Goal: Task Accomplishment & Management: Complete application form

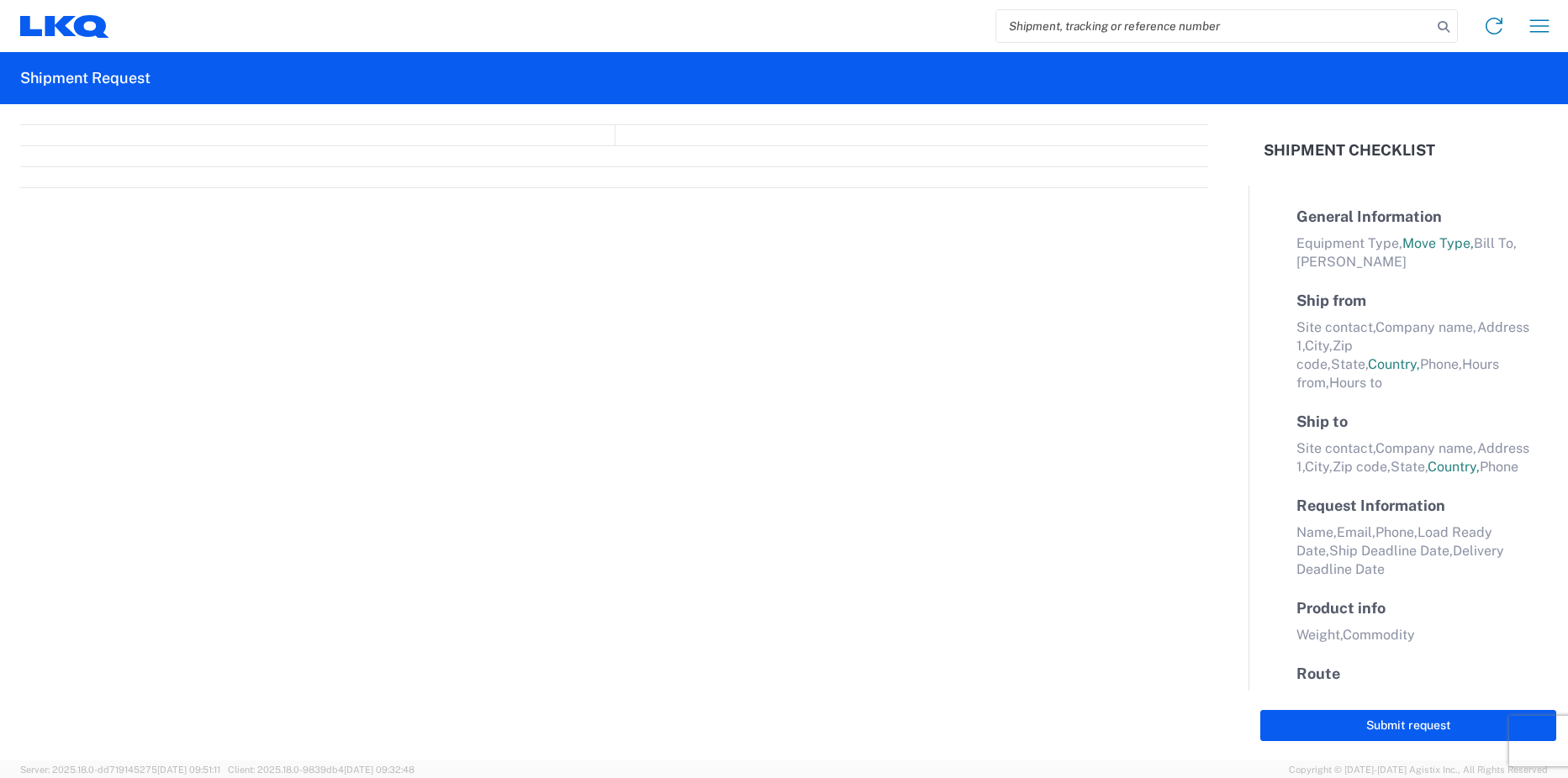
select select "FULL"
select select "LBS"
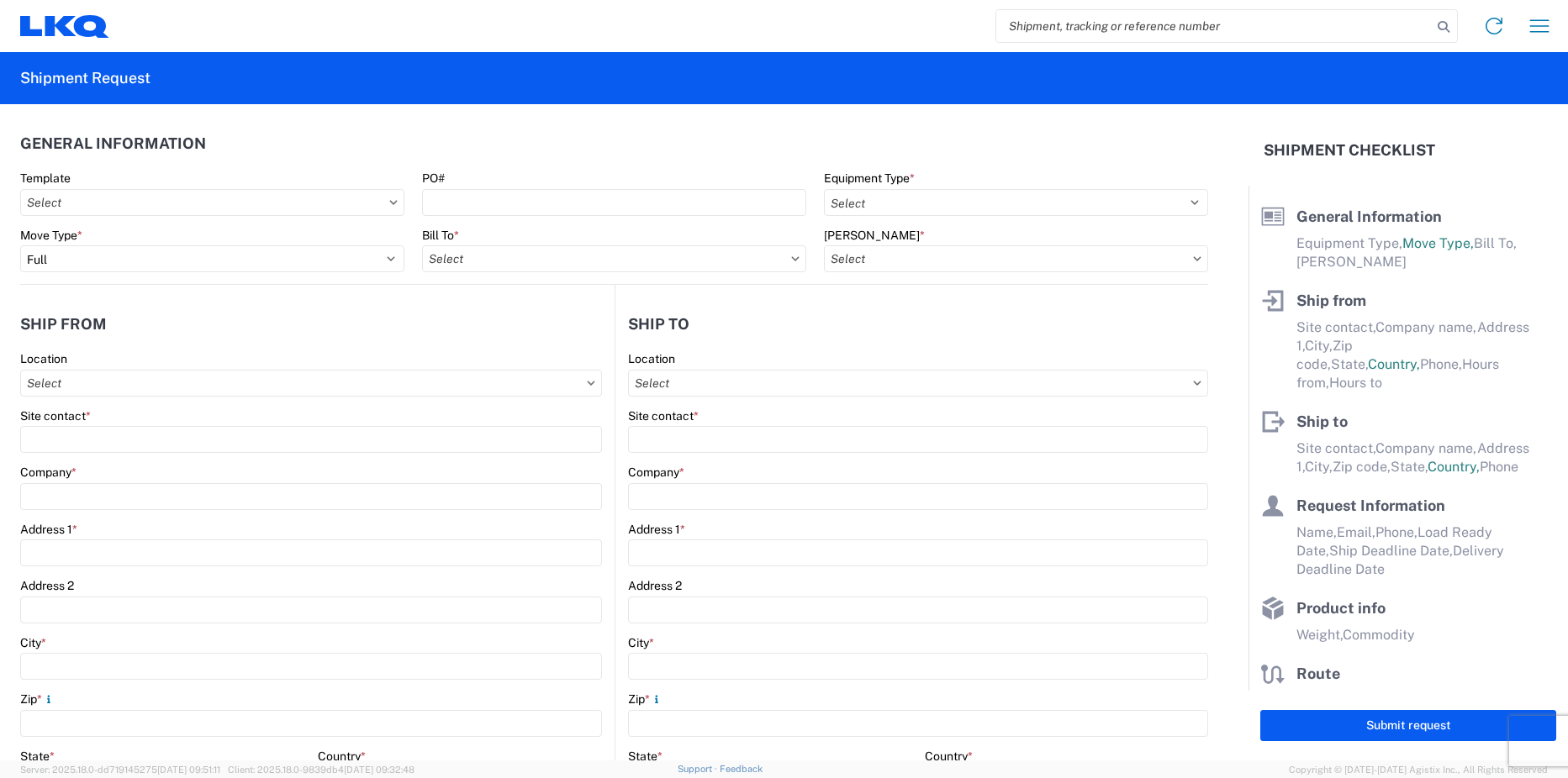
click at [1103, 36] on input "search" at bounding box center [1214, 26] width 435 height 32
paste input "56191127"
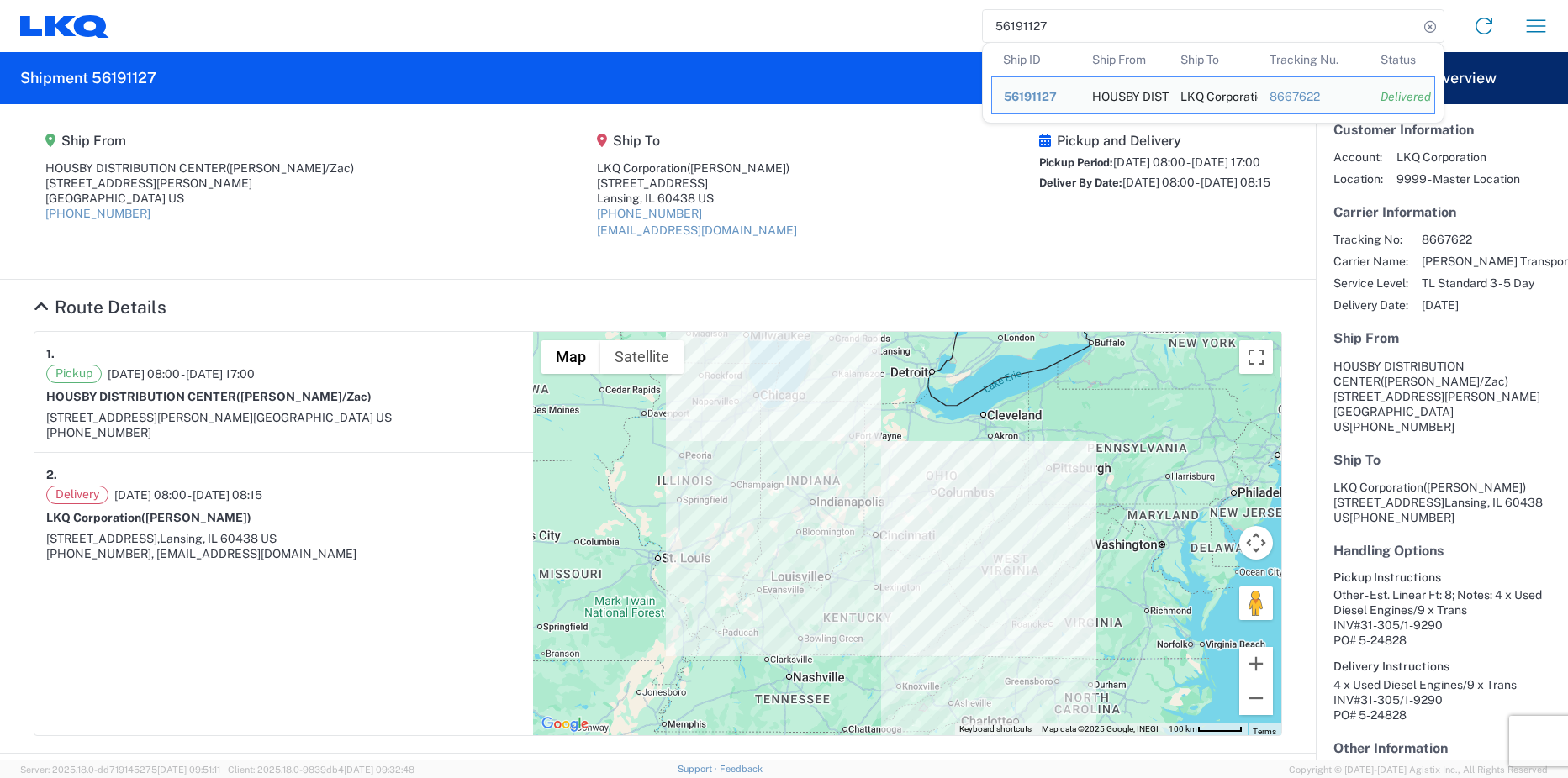
click at [1030, 25] on input "56191127" at bounding box center [1201, 26] width 435 height 32
paste input "585954"
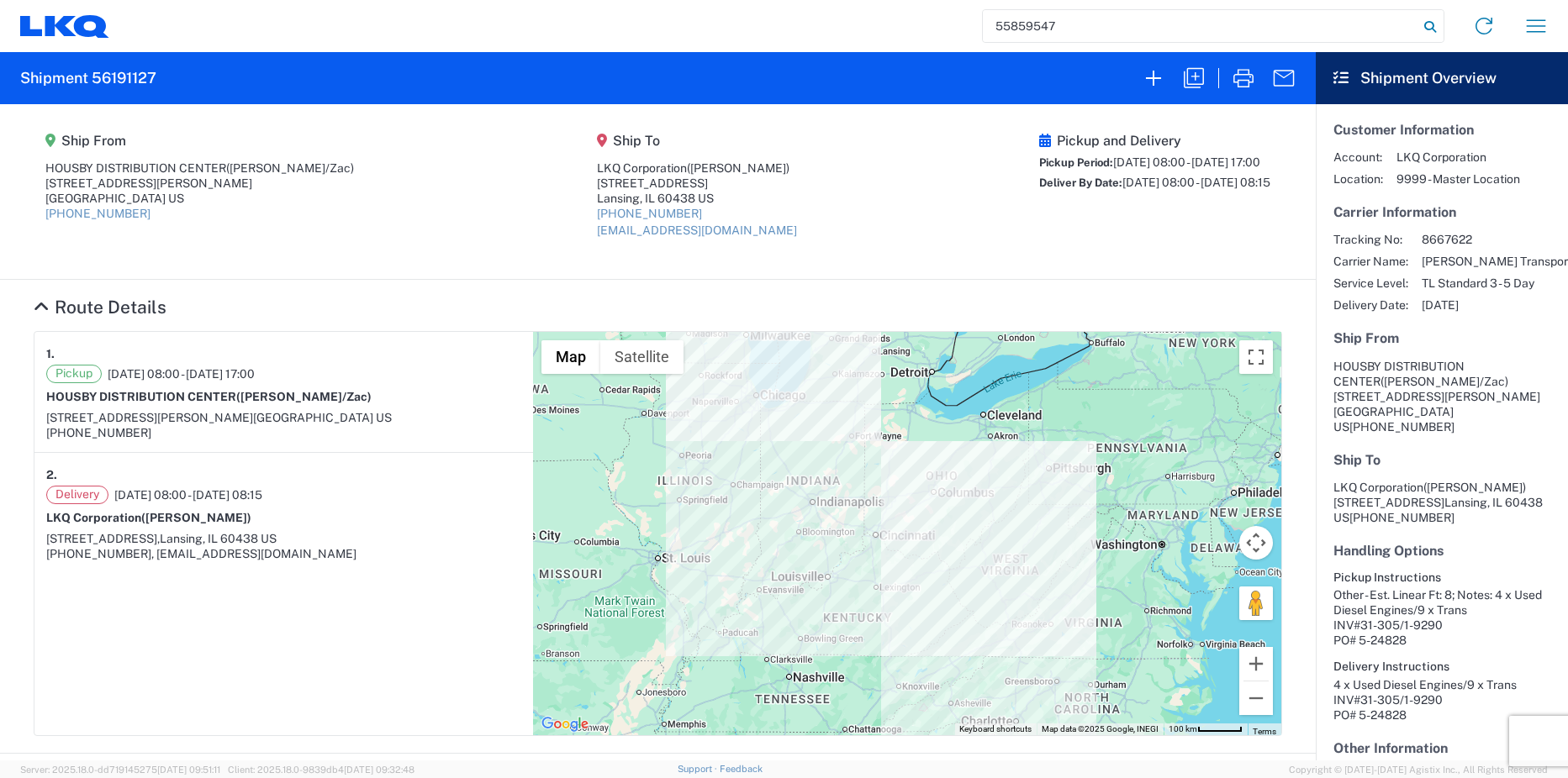
type input "55859547"
click at [1427, 28] on icon at bounding box center [1430, 27] width 23 height 23
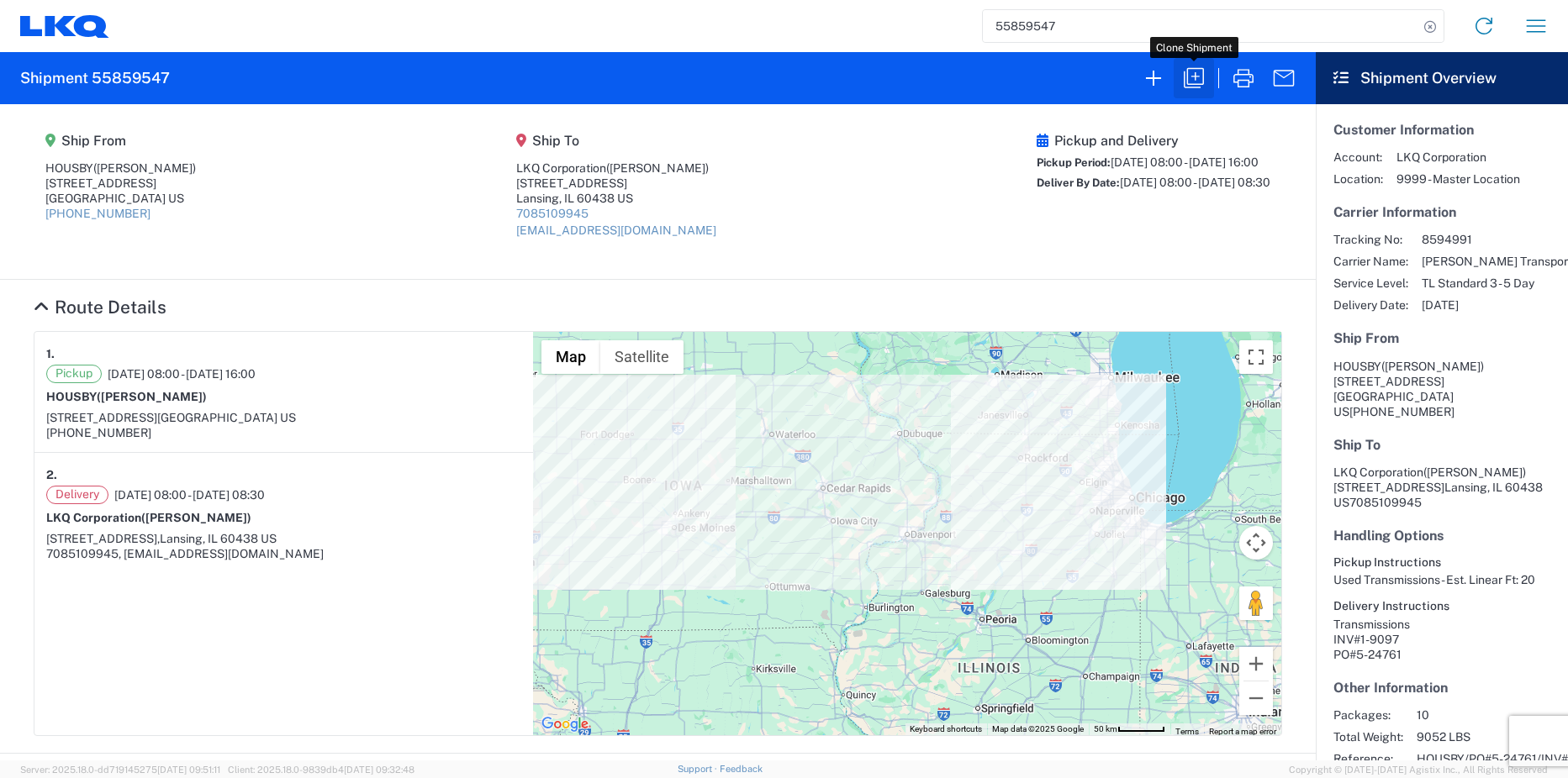
click at [1190, 78] on icon "button" at bounding box center [1193, 78] width 27 height 27
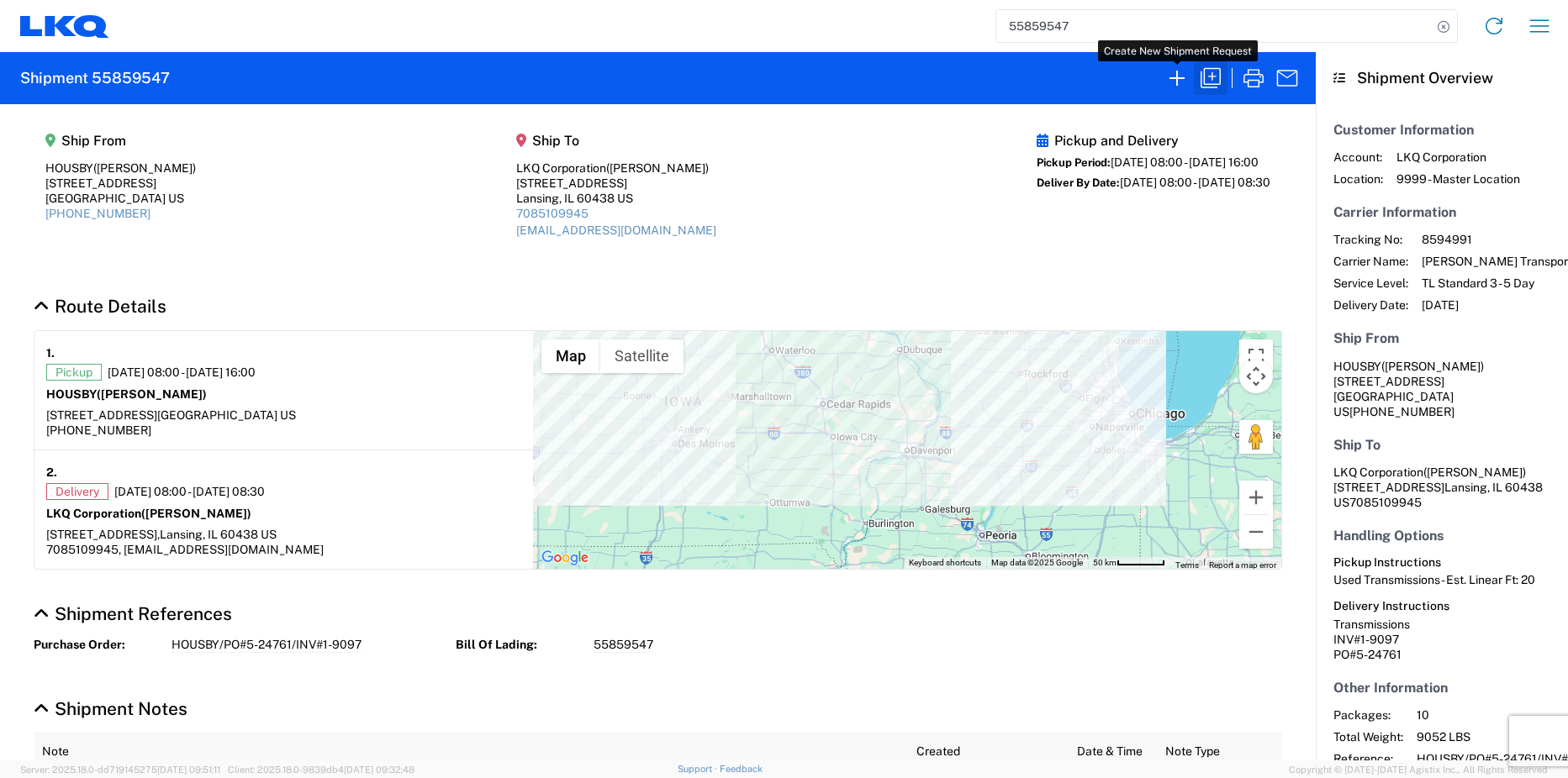
select select "FULL"
select select "US"
select select "LBS"
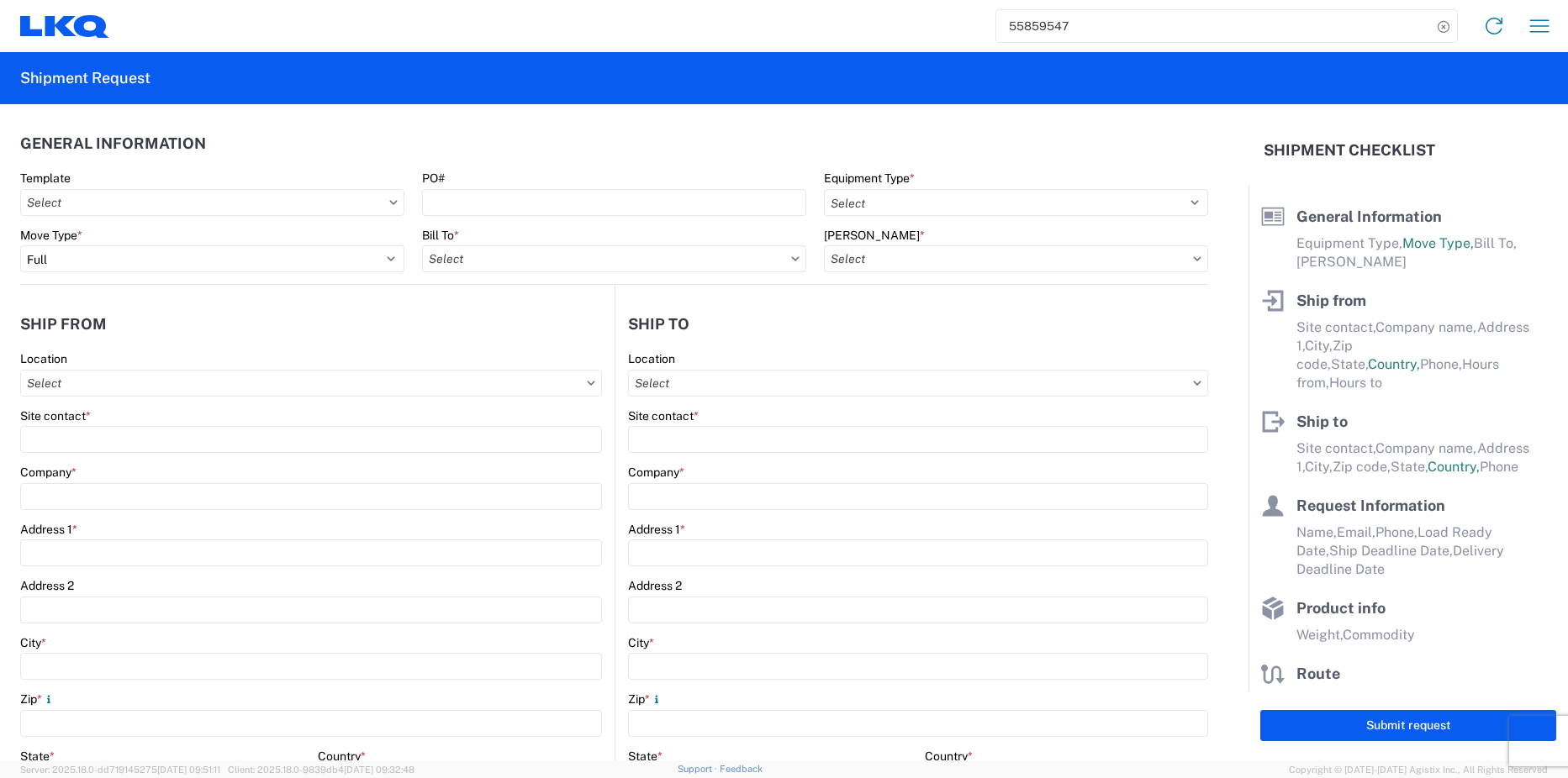
select select "STDV"
select select "PARTIAL_TL"
type input "[PERSON_NAME]"
type input "HOUSBY"
type input "[STREET_ADDRESS]"
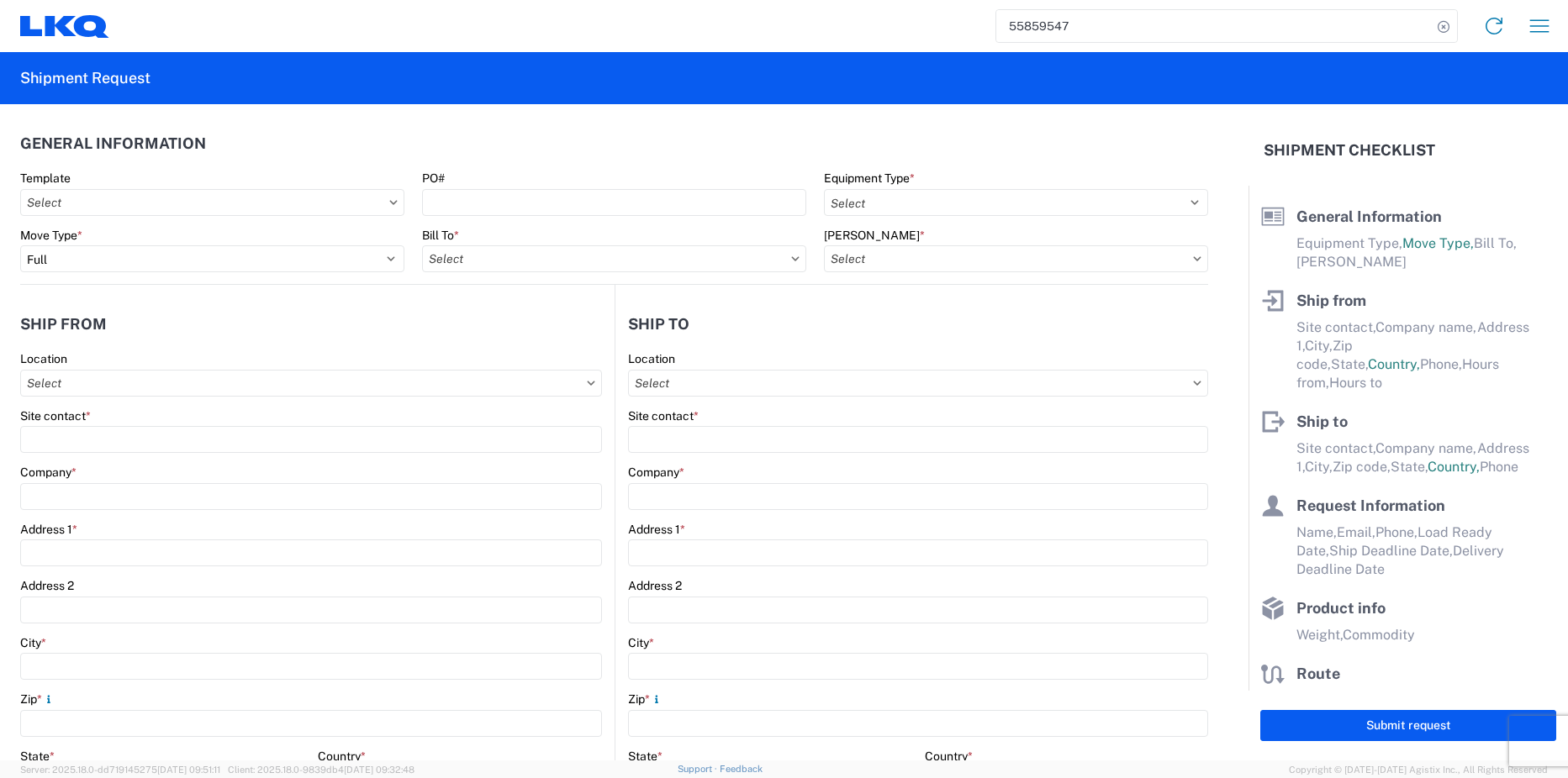
type input "Des Moines"
type input "50313"
type input "[PERSON_NAME]"
type input "LKQ Corporation"
type input "[STREET_ADDRESS]"
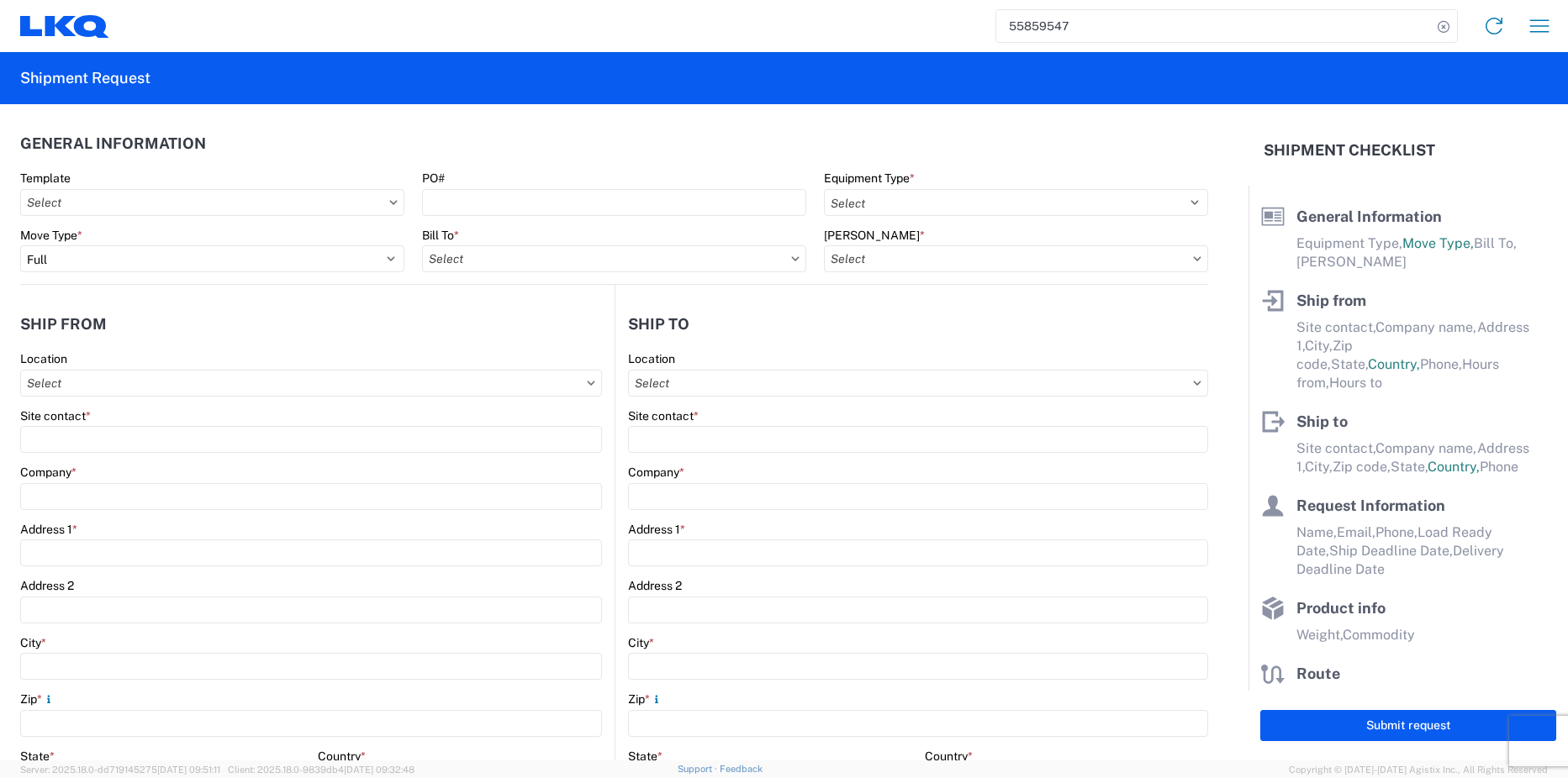
type input "Suite 1"
type input "Lansing"
type input "60438"
type input "[EMAIL_ADDRESS][DOMAIN_NAME]"
type input "[PERSON_NAME]"
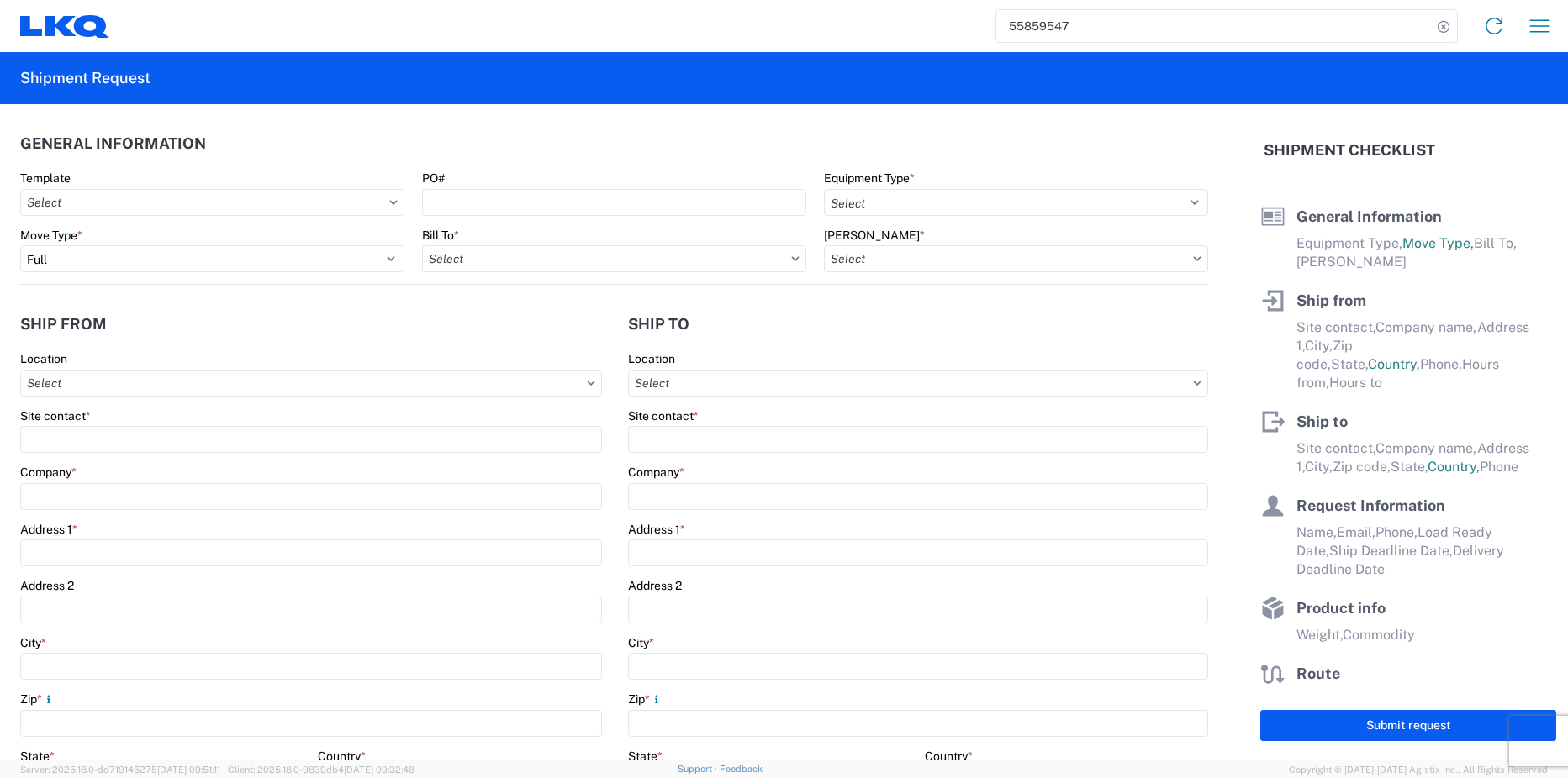
type input "[EMAIL_ADDRESS][DOMAIN_NAME]"
type input "7085109945"
type input "[DATE]"
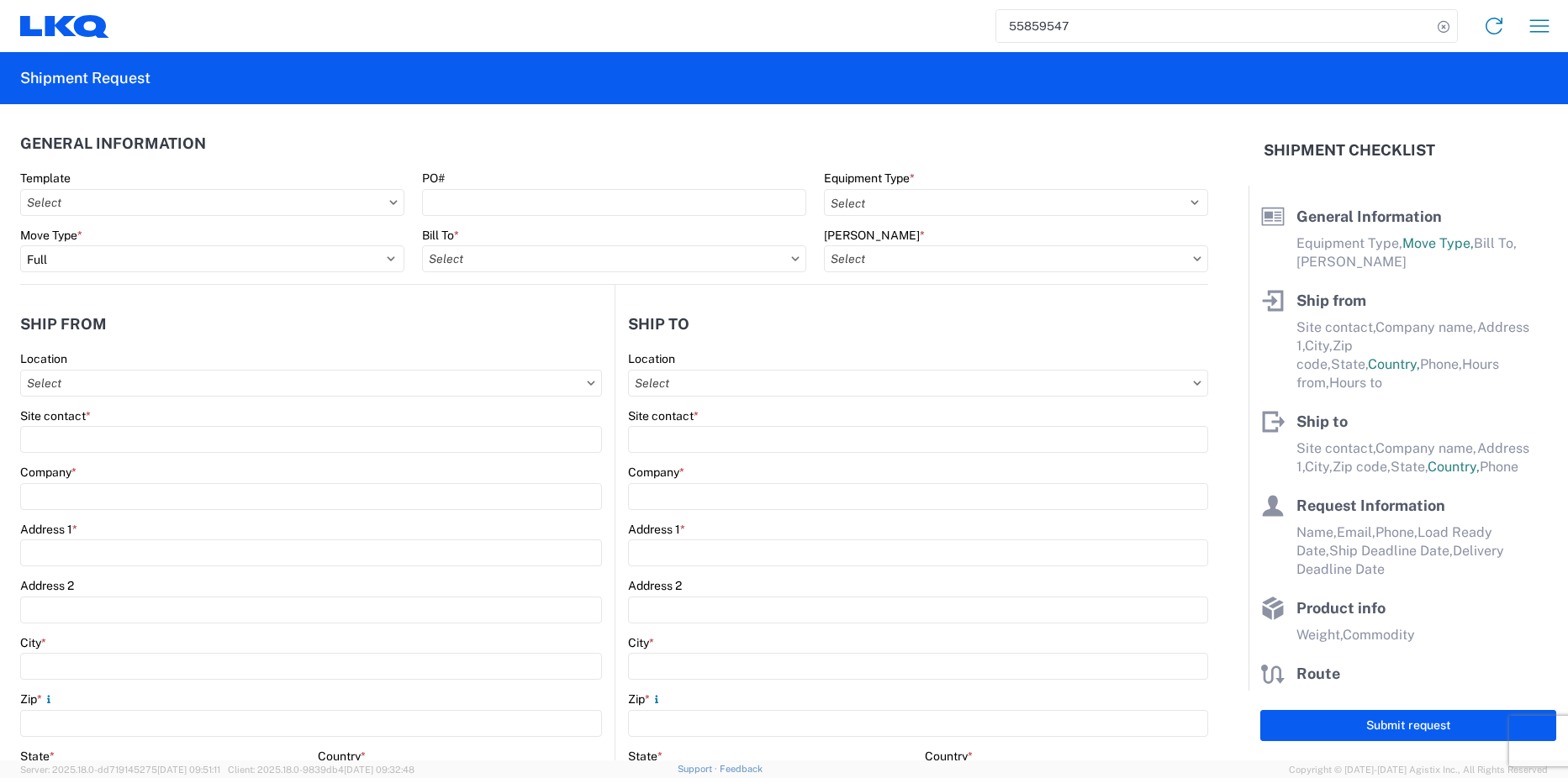
type textarea "Please send partial TL rates to [EMAIL_ADDRESS][DOMAIN_NAME] before booking!"
type textarea "Transmissions INV#1-9097 PO#5-24761"
type input "9052"
type input "Used Transmissions"
type input "10"
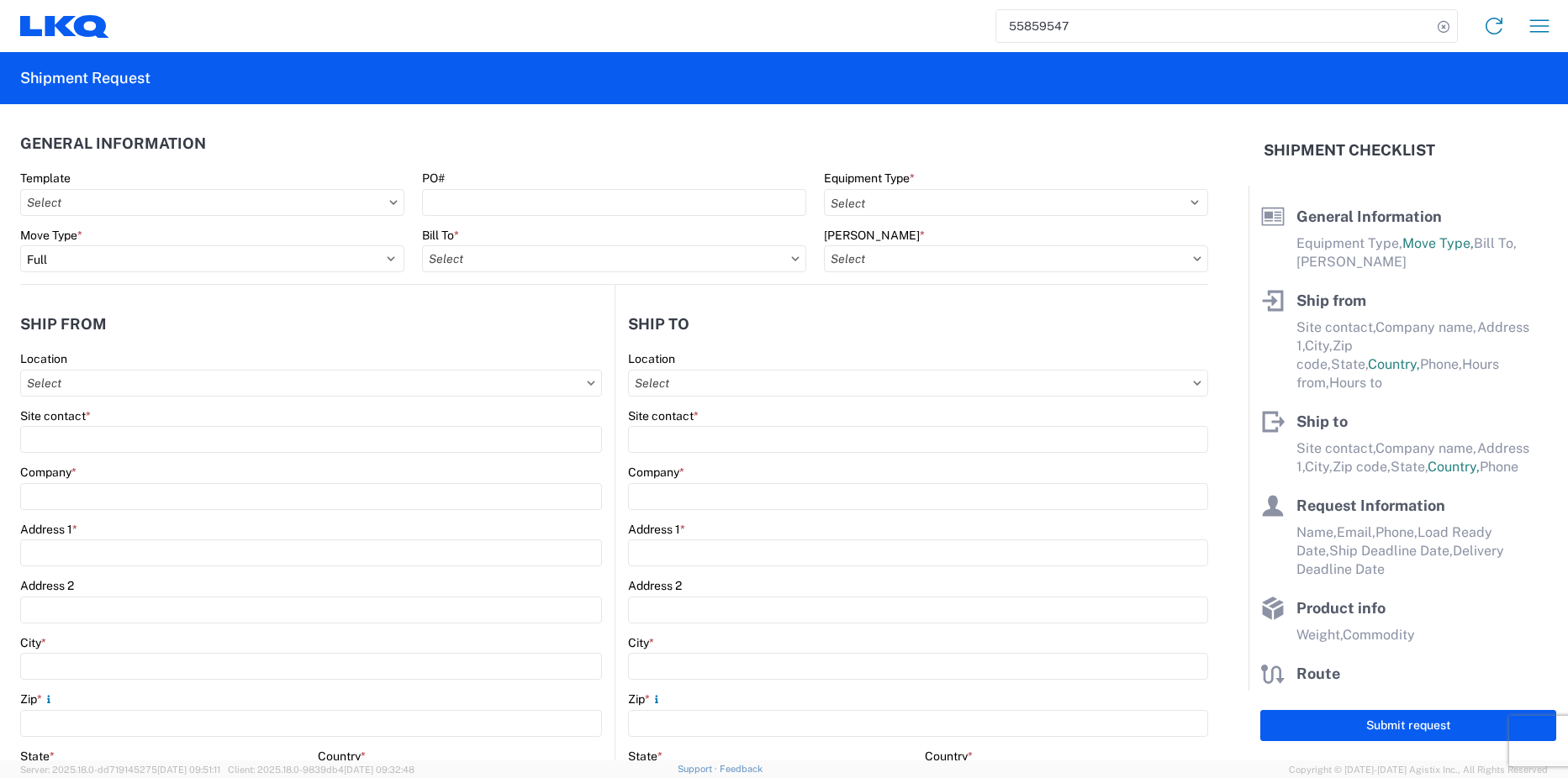
type input "1"
type input "48"
type input "480"
type input "576"
select select "IN"
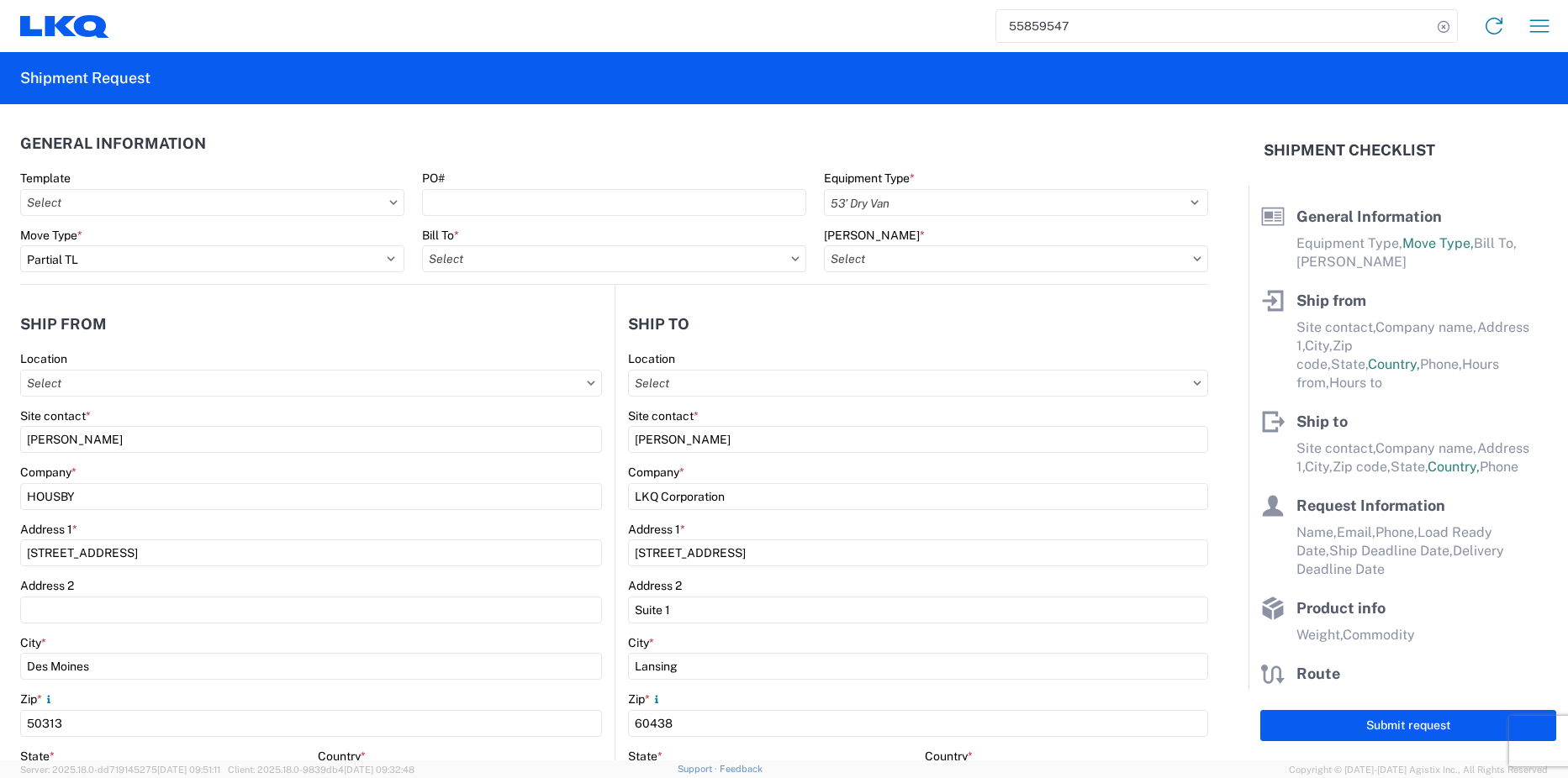
select select "US"
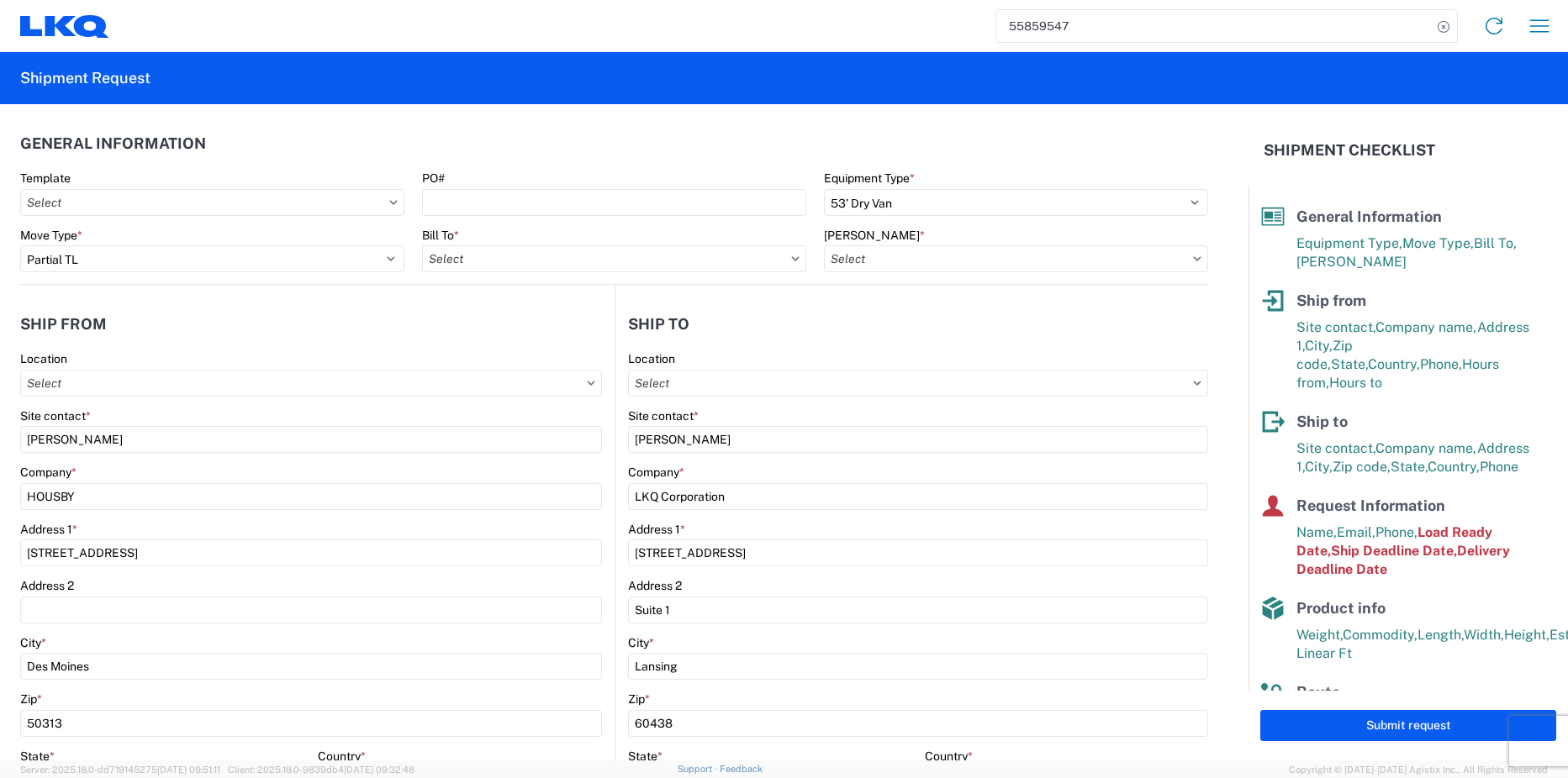
type input "1810 - LKQ Heavy Duty Truck Core"
type input "1810-1100-50180-0000 - 1810 Freight In - Heavy Truck"
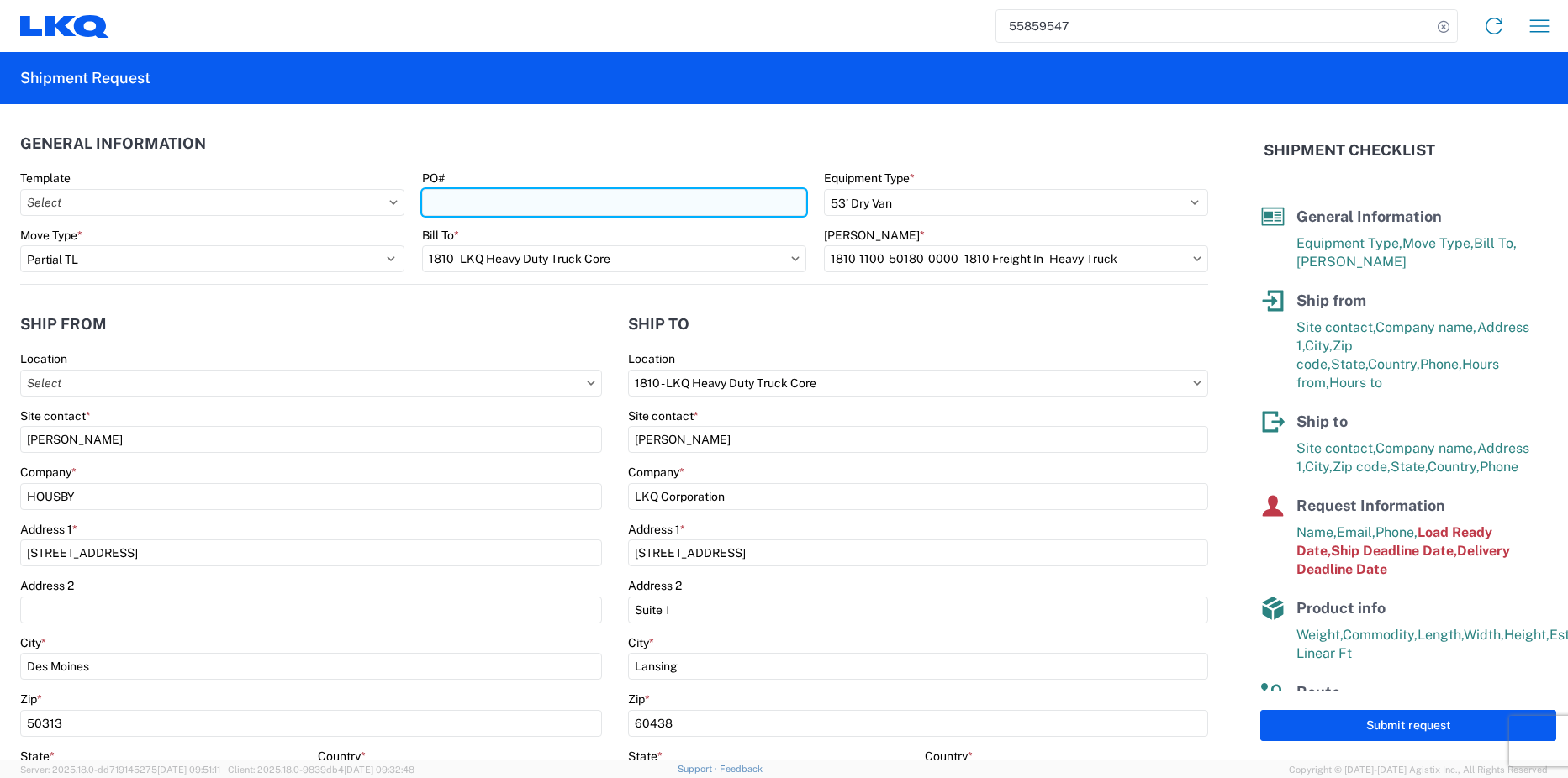
click at [542, 209] on input "PO#" at bounding box center [614, 202] width 384 height 27
drag, startPoint x: 541, startPoint y: 203, endPoint x: 409, endPoint y: 197, distance: 132.1
click at [414, 197] on agx-form-control-wrapper-v2 "PO# INV#1-9682/PO#5-25227" at bounding box center [614, 199] width 402 height 57
type input "INV#1-9682/PO#5-25227"
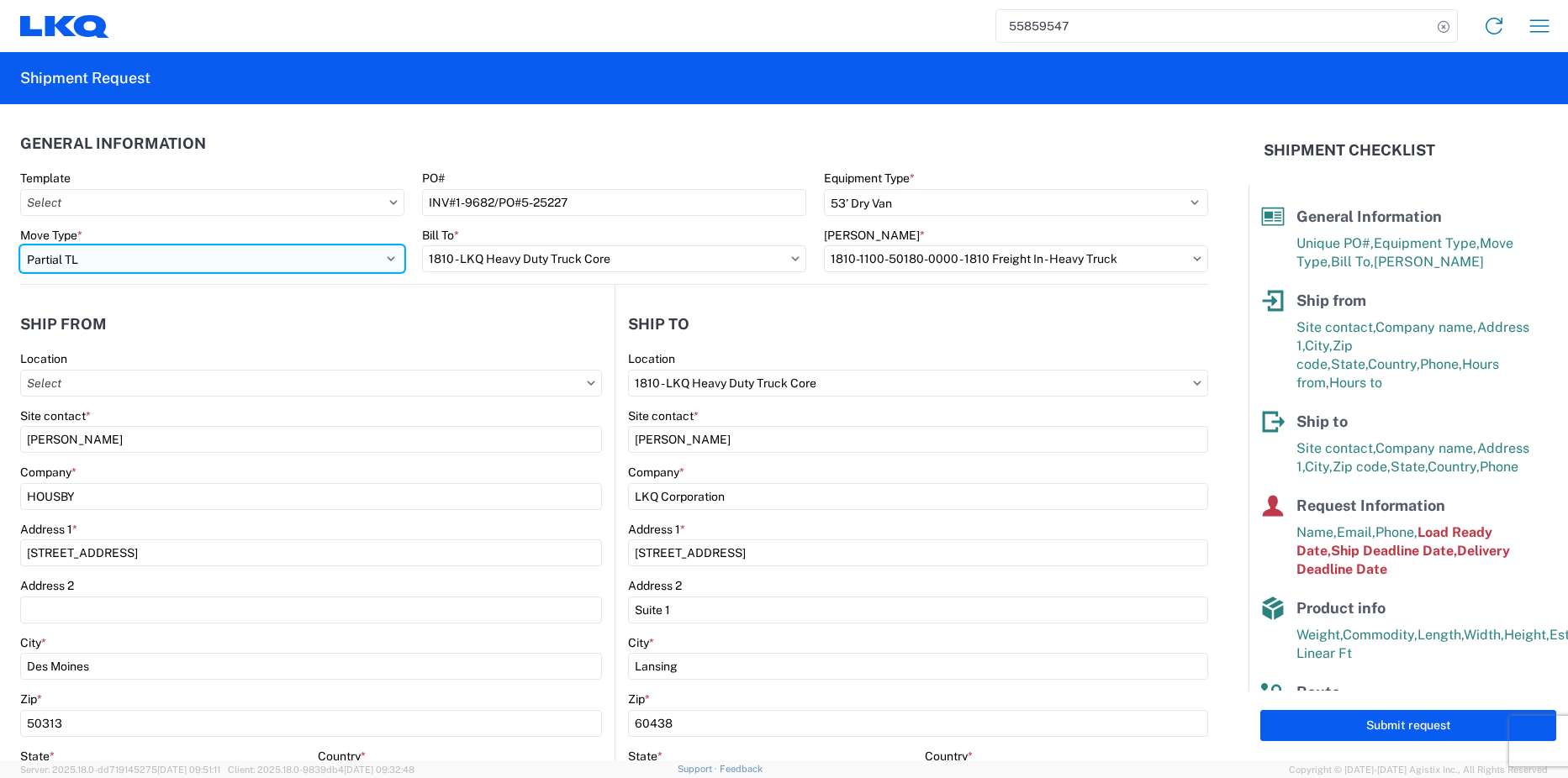
click at [142, 269] on select "Select Full Partial TL" at bounding box center [212, 258] width 384 height 27
select select "FULL"
click at [20, 245] on select "Select Full Partial TL" at bounding box center [212, 258] width 384 height 27
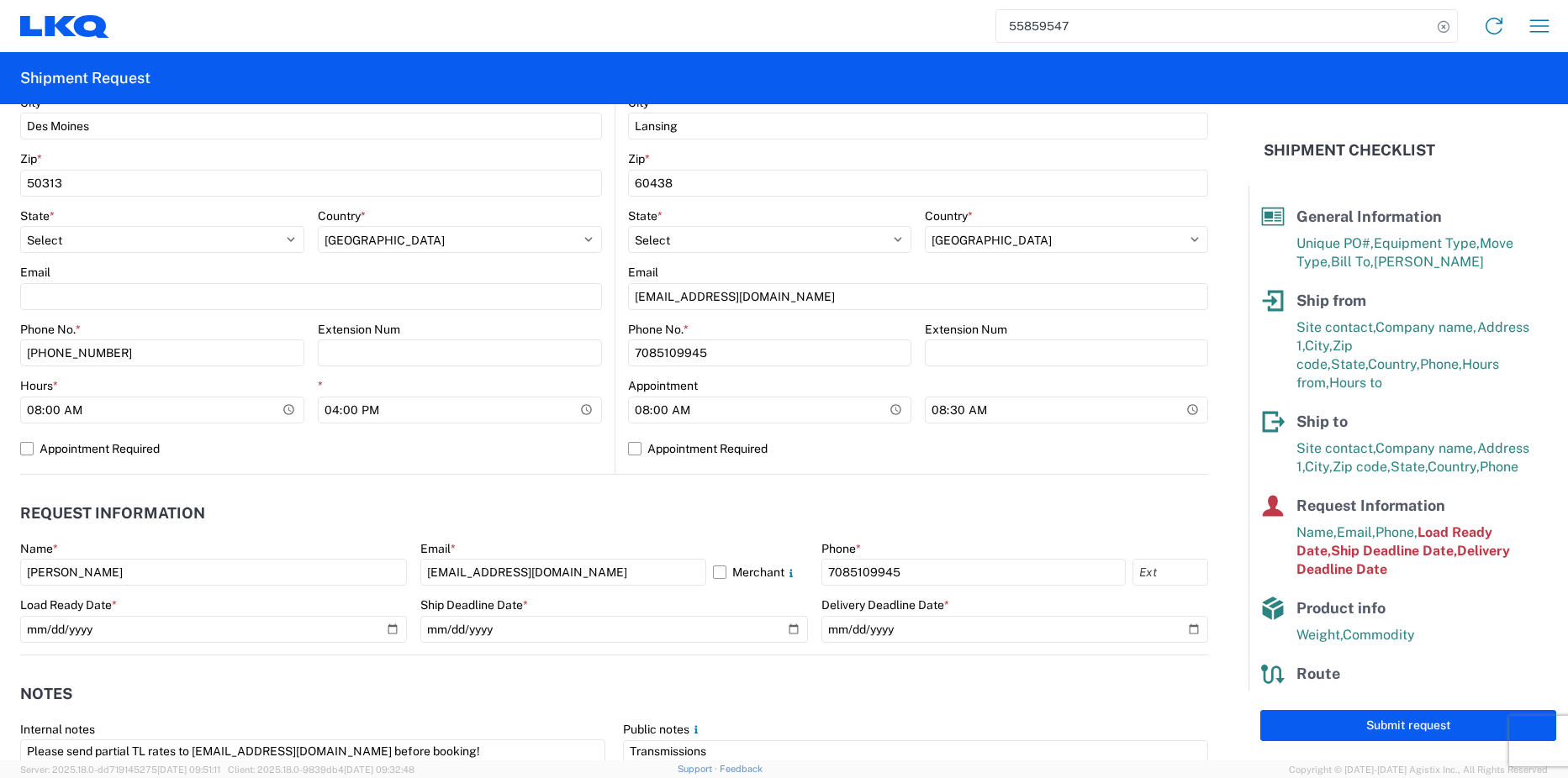
scroll to position [588, 0]
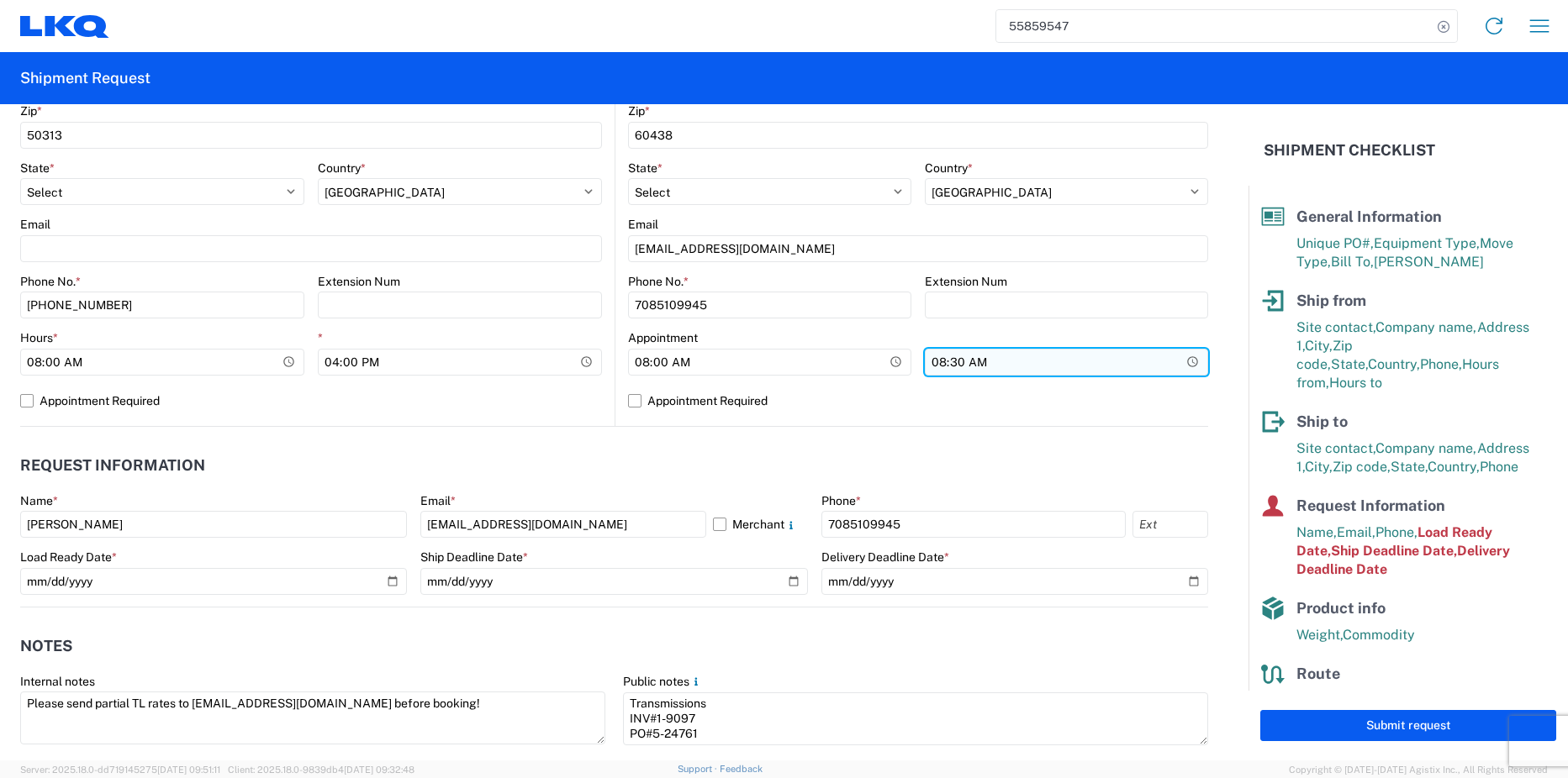
click at [930, 362] on input "08:30:00" at bounding box center [1067, 362] width 283 height 27
type input "08:00"
click at [925, 353] on input "08:00" at bounding box center [1067, 362] width 283 height 27
click at [930, 361] on input "08:00" at bounding box center [1067, 362] width 283 height 27
type input "15:00"
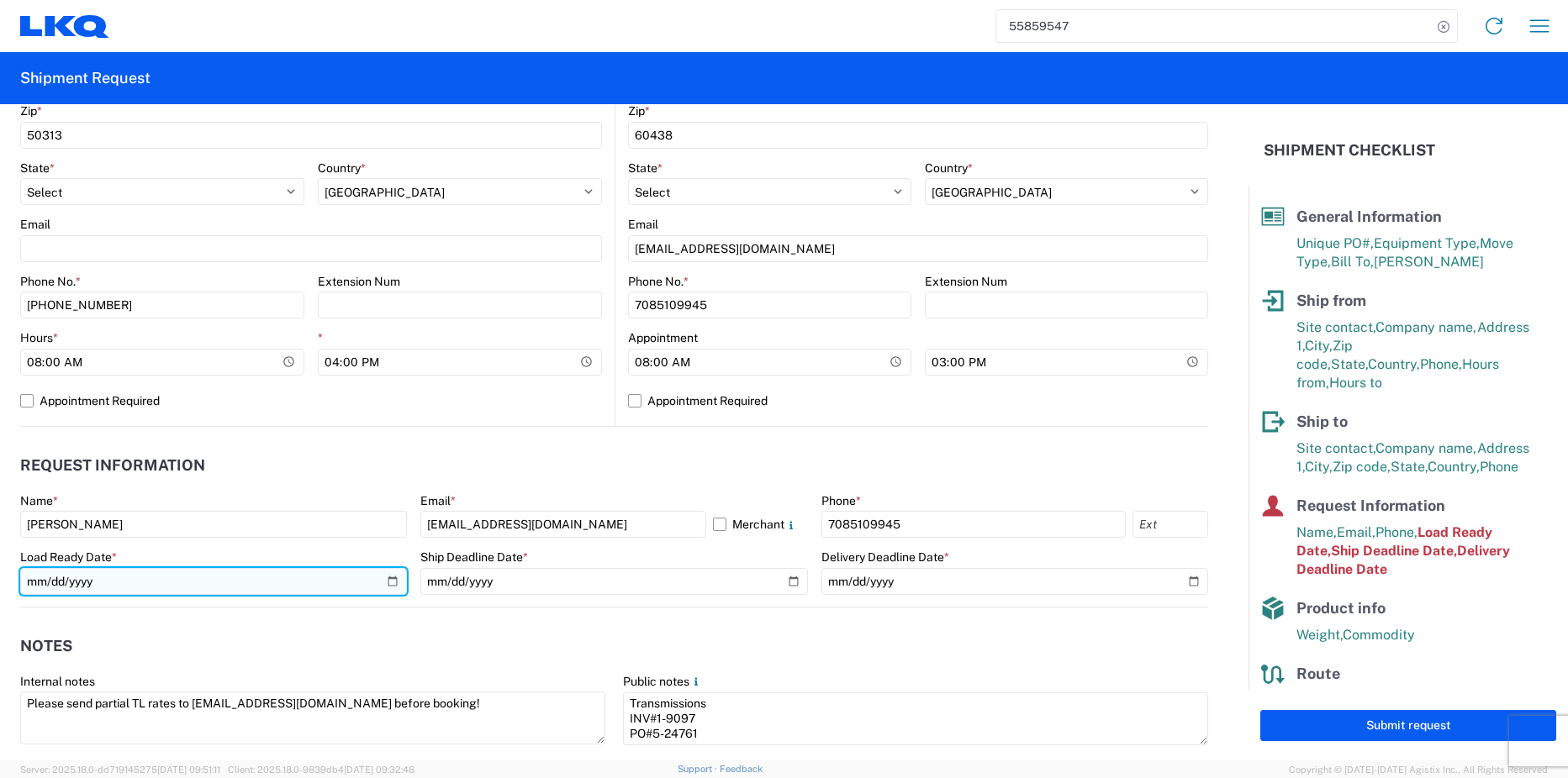
click at [391, 579] on input "[DATE]" at bounding box center [213, 581] width 387 height 27
type input "[DATE]"
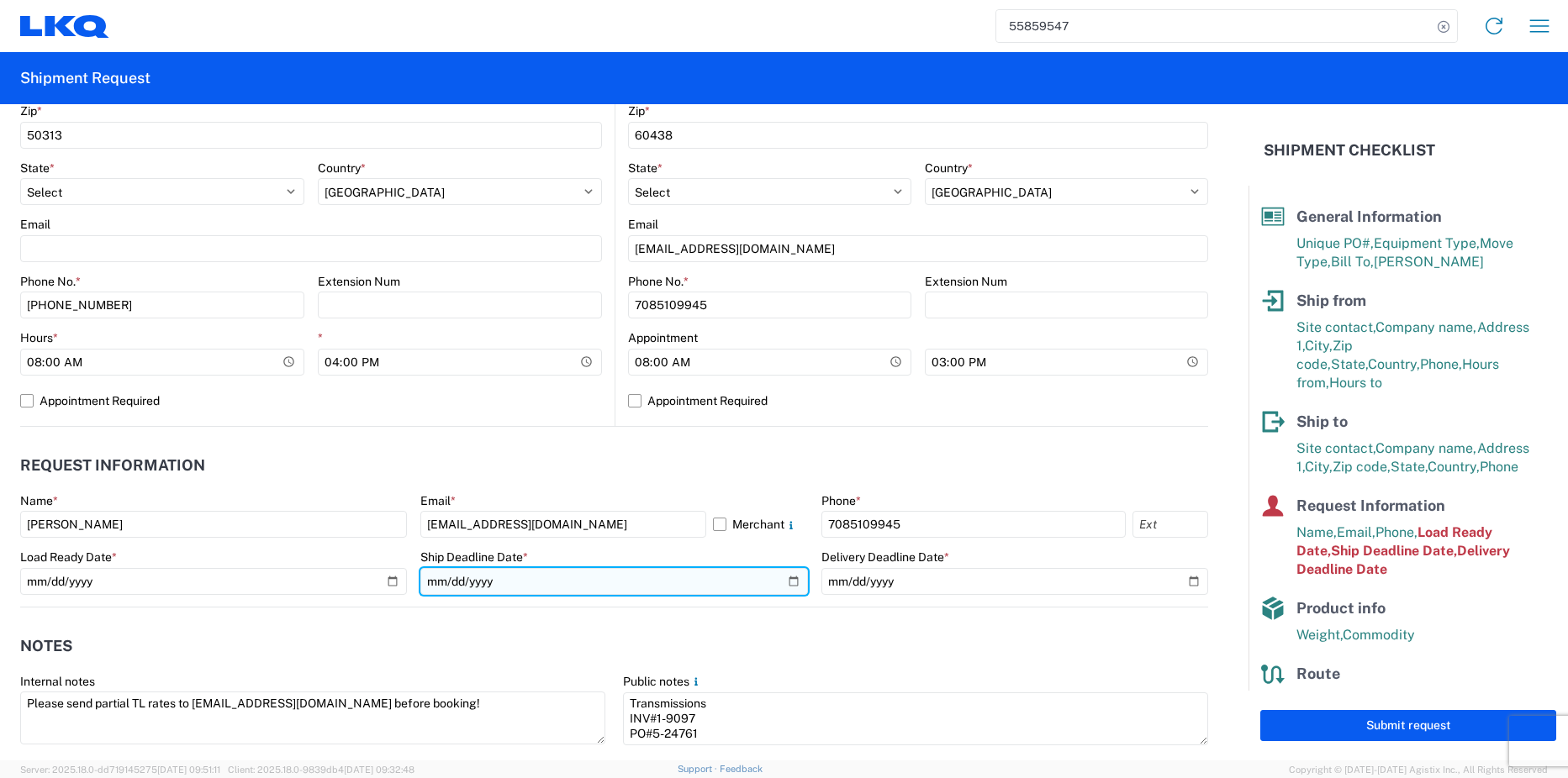
click at [780, 579] on input "[DATE]" at bounding box center [614, 581] width 387 height 27
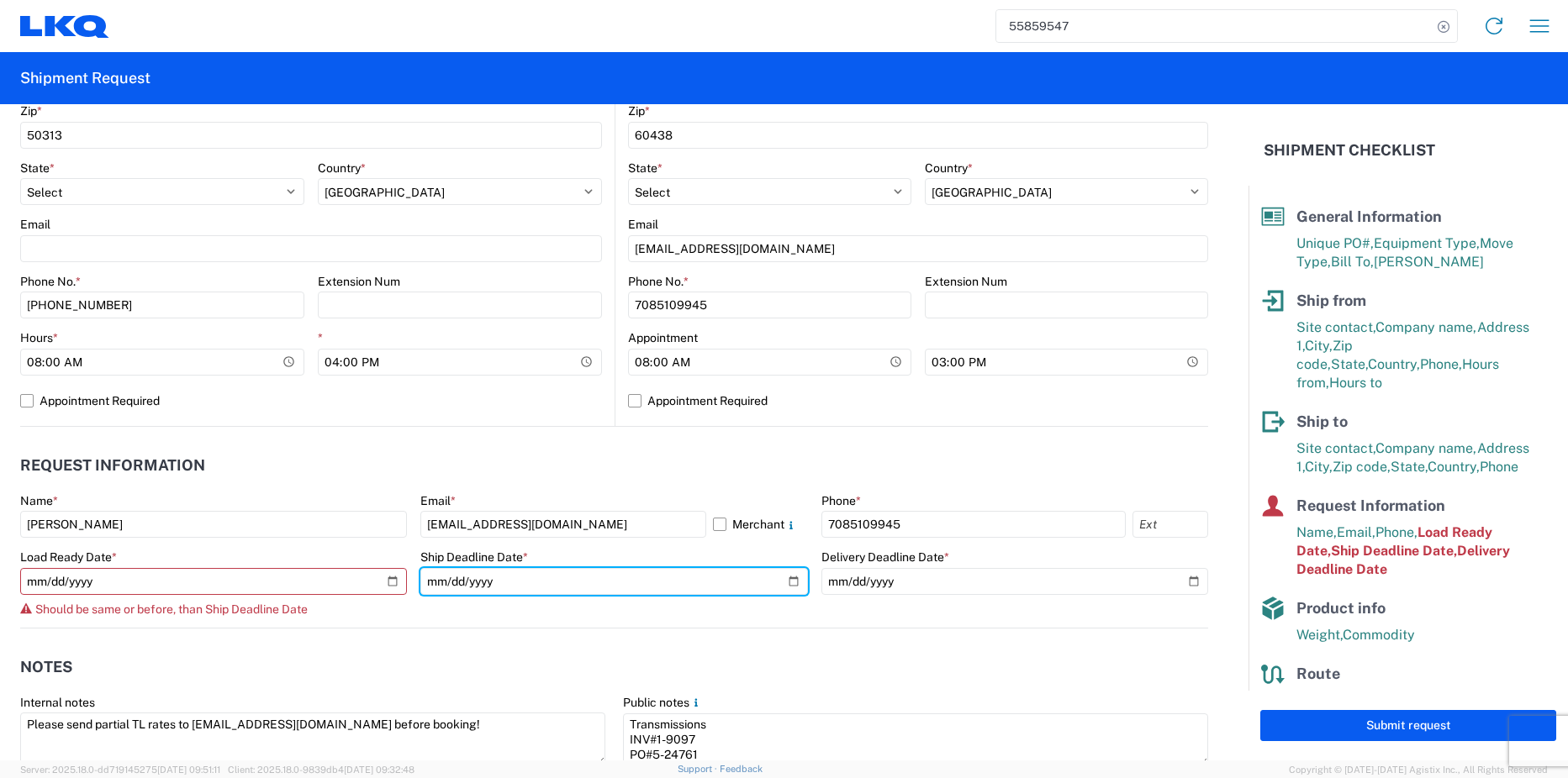
type input "[DATE]"
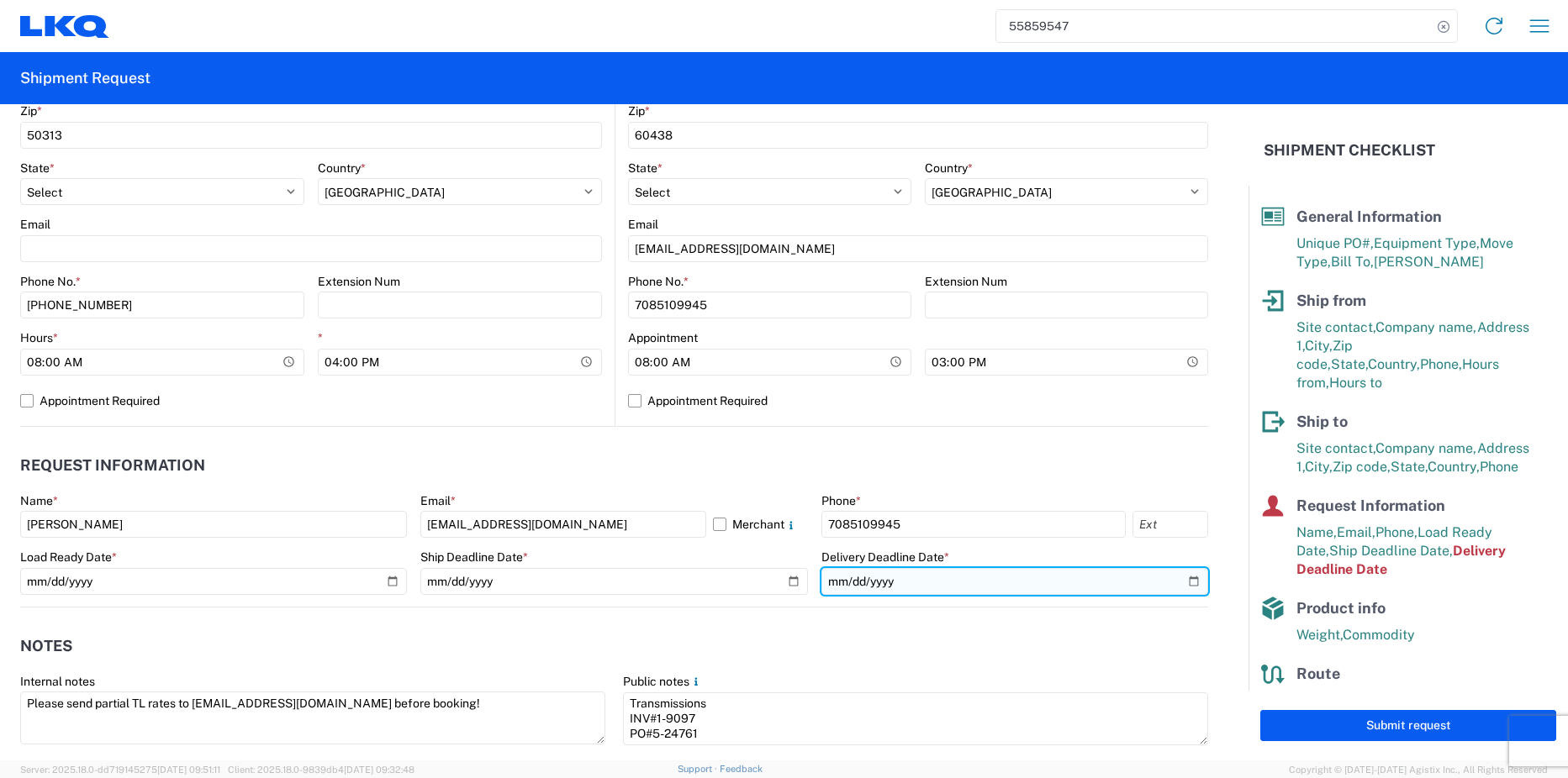
click at [1180, 582] on input "[DATE]" at bounding box center [1015, 581] width 387 height 27
type input "[DATE]"
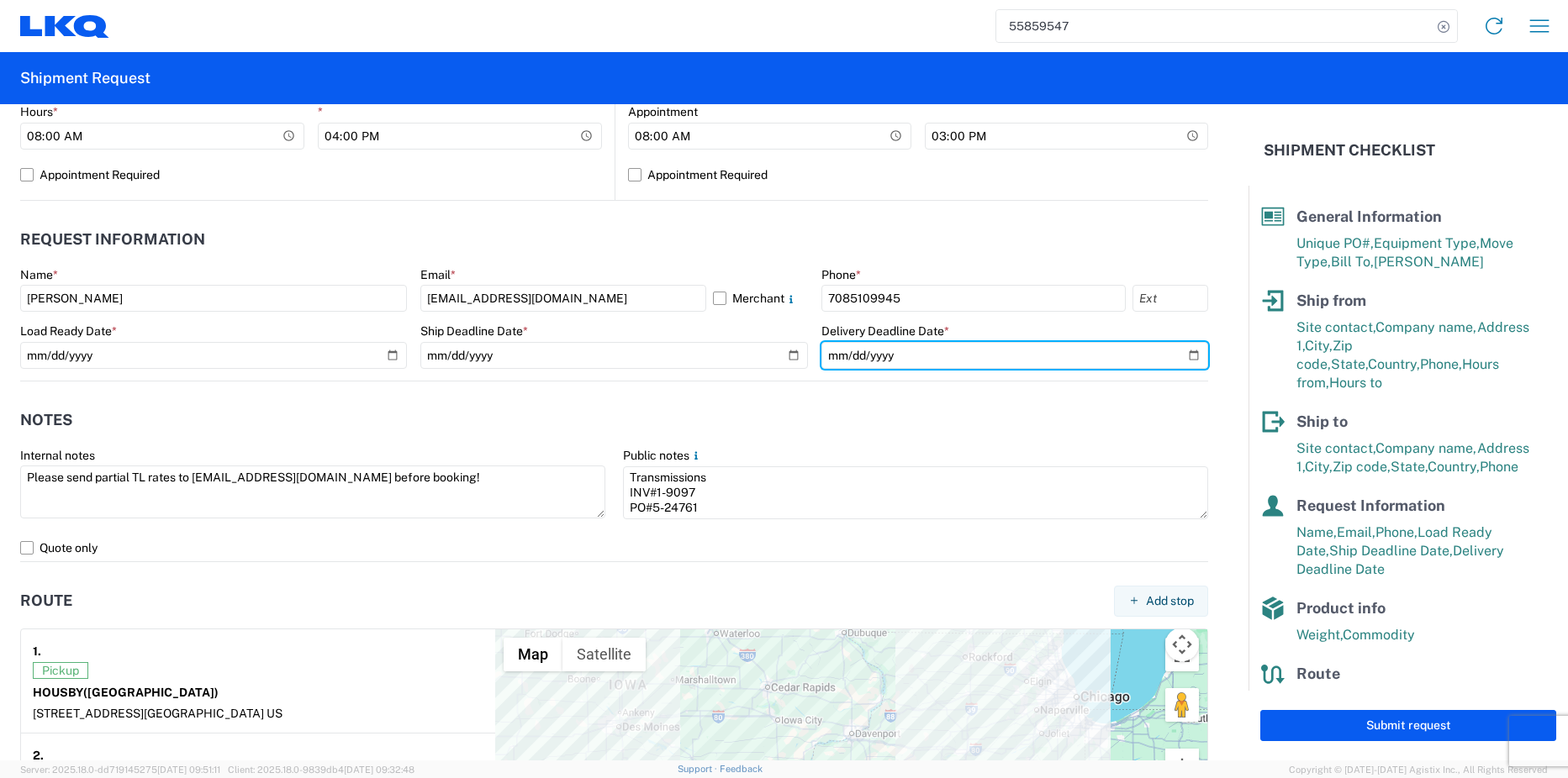
scroll to position [840, 0]
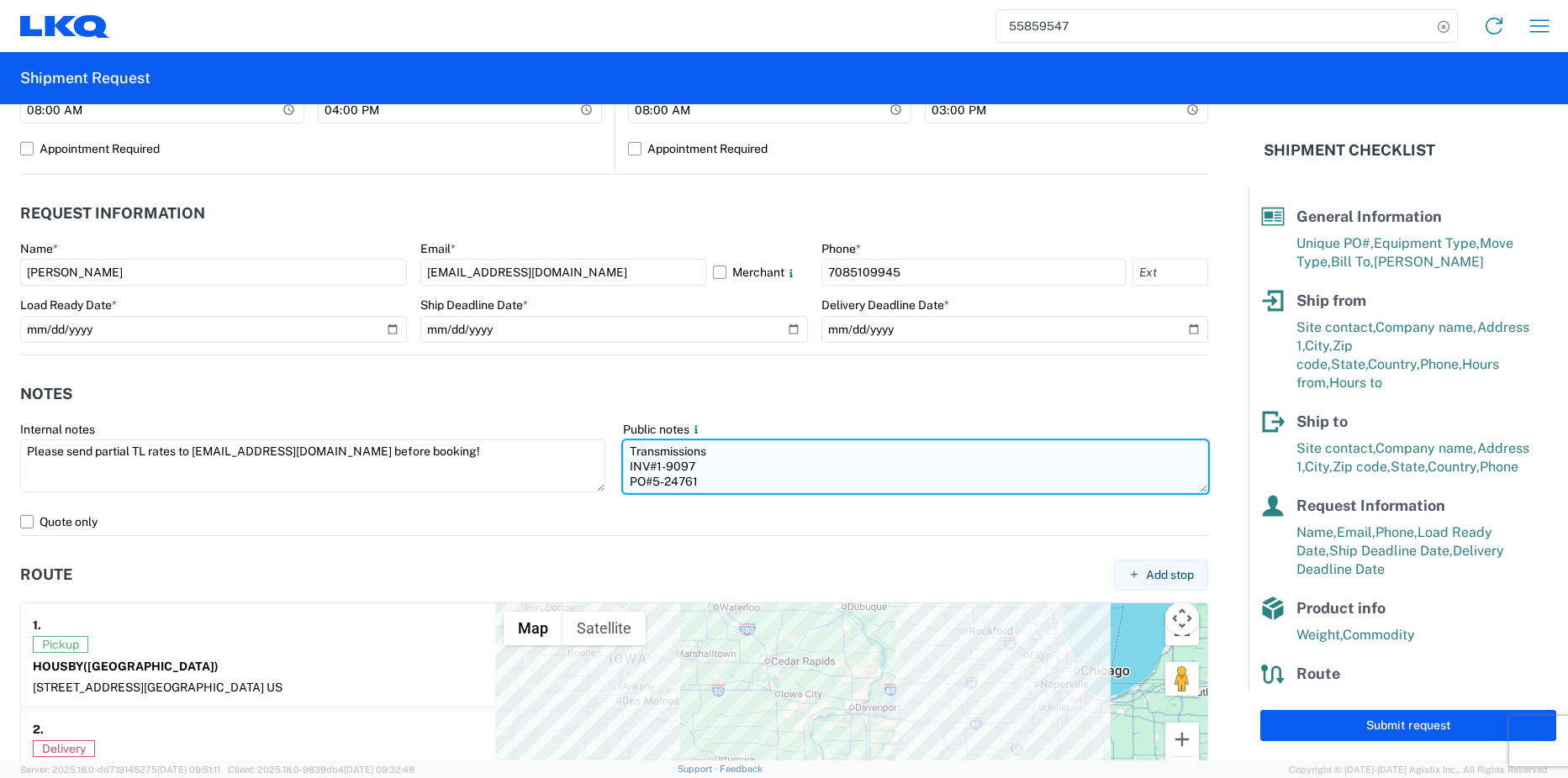
drag, startPoint x: 702, startPoint y: 478, endPoint x: 618, endPoint y: 449, distance: 88.9
click at [623, 449] on textarea "Transmissions INV#1-9097 PO#5-24761" at bounding box center [915, 466] width 585 height 53
paste textarea "INV#1-9682/PO#5-25227"
click at [695, 448] on textarea "INV#1-9682/PO#5-25227" at bounding box center [915, 466] width 585 height 53
click at [623, 447] on textarea "INV#1-9682 PO#5-25227" at bounding box center [915, 466] width 585 height 53
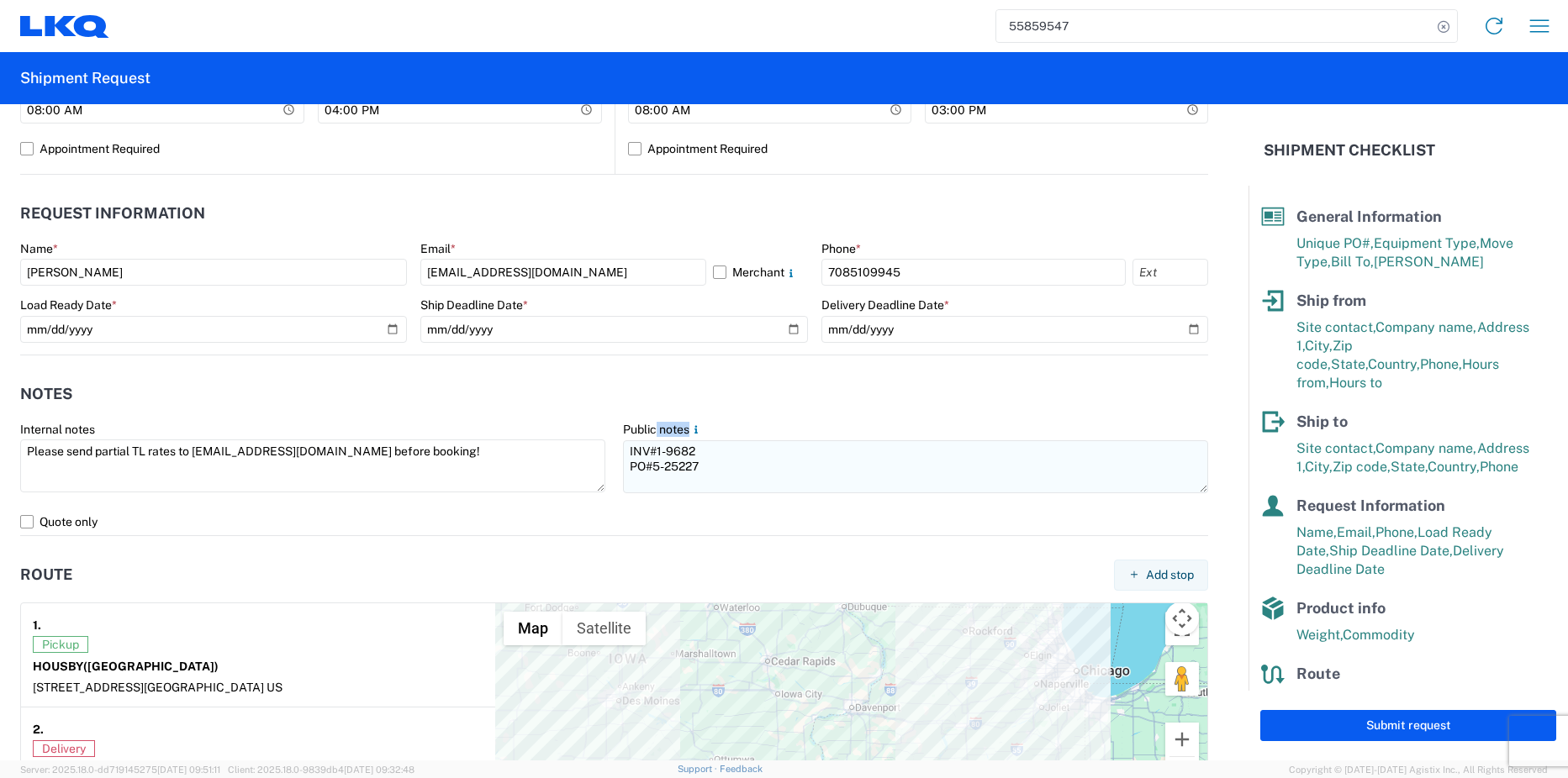
click at [644, 442] on div "Public notes INV#1-9682 PO#5-25227" at bounding box center [915, 459] width 585 height 75
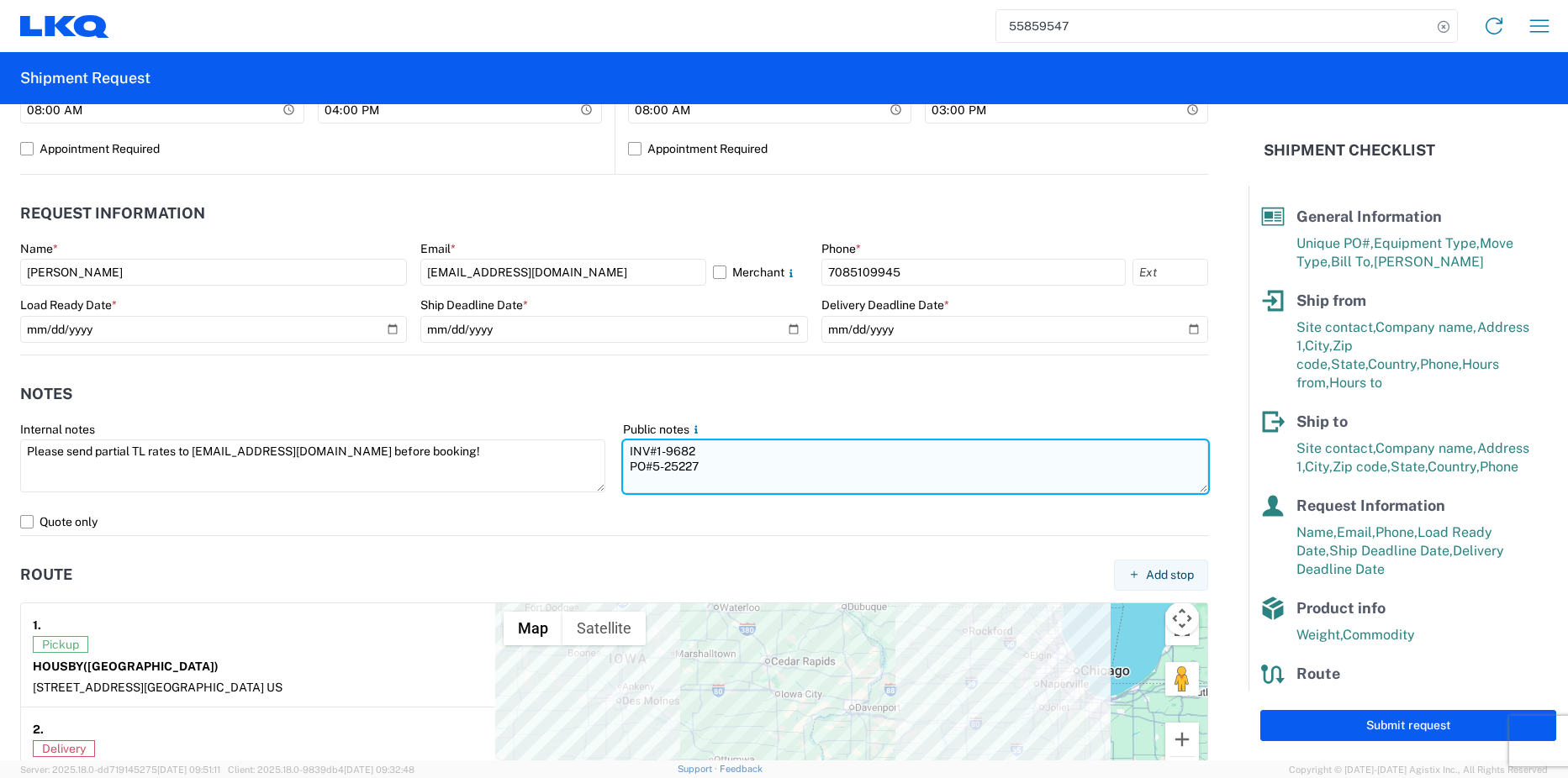
click at [640, 446] on textarea "INV#1-9682 PO#5-25227" at bounding box center [915, 466] width 585 height 53
click at [645, 452] on textarea "INV#1-9682 PO#5-25227" at bounding box center [915, 466] width 585 height 53
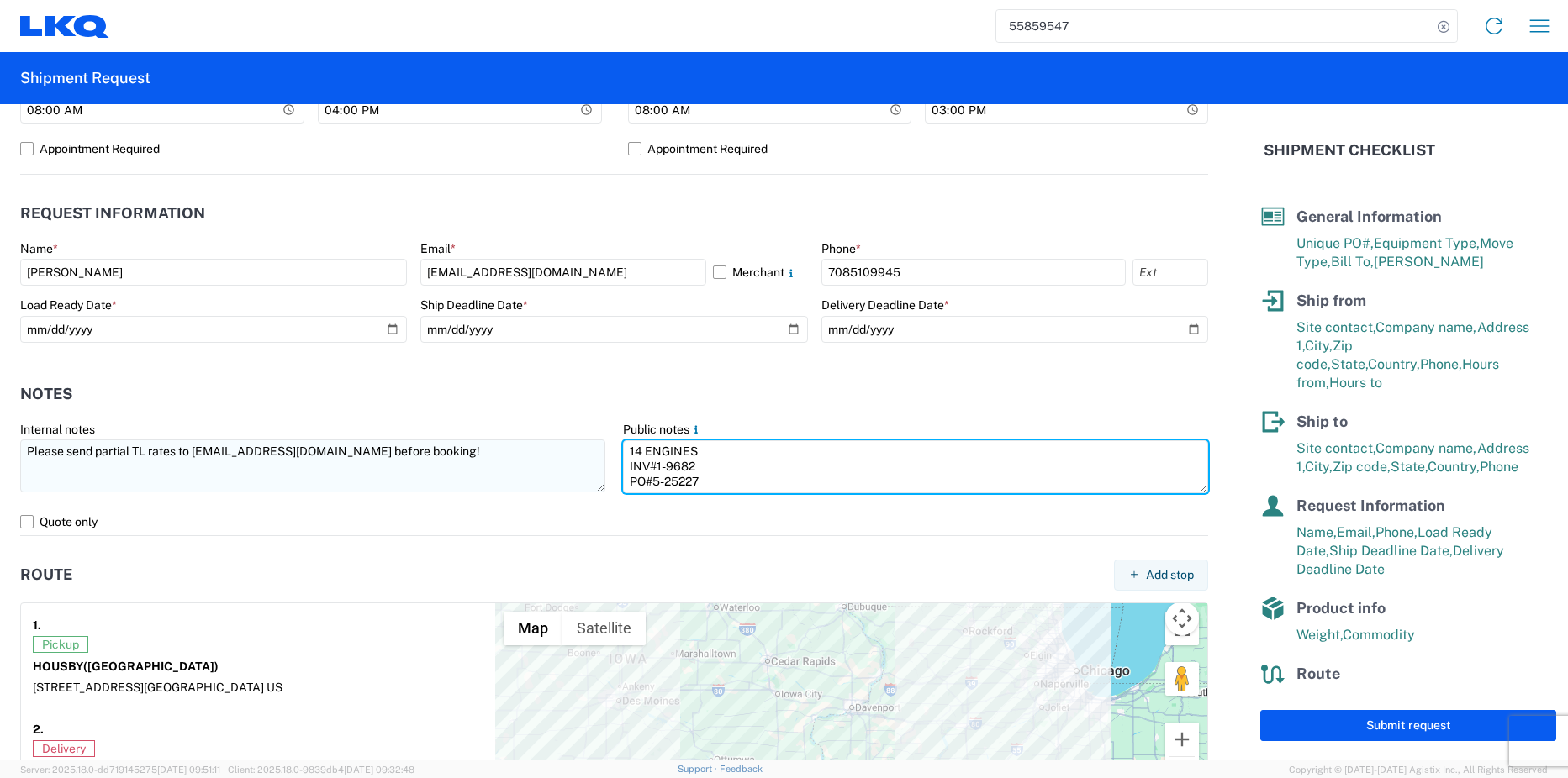
type textarea "14 ENGINES INV#1-9682 PO#5-25227"
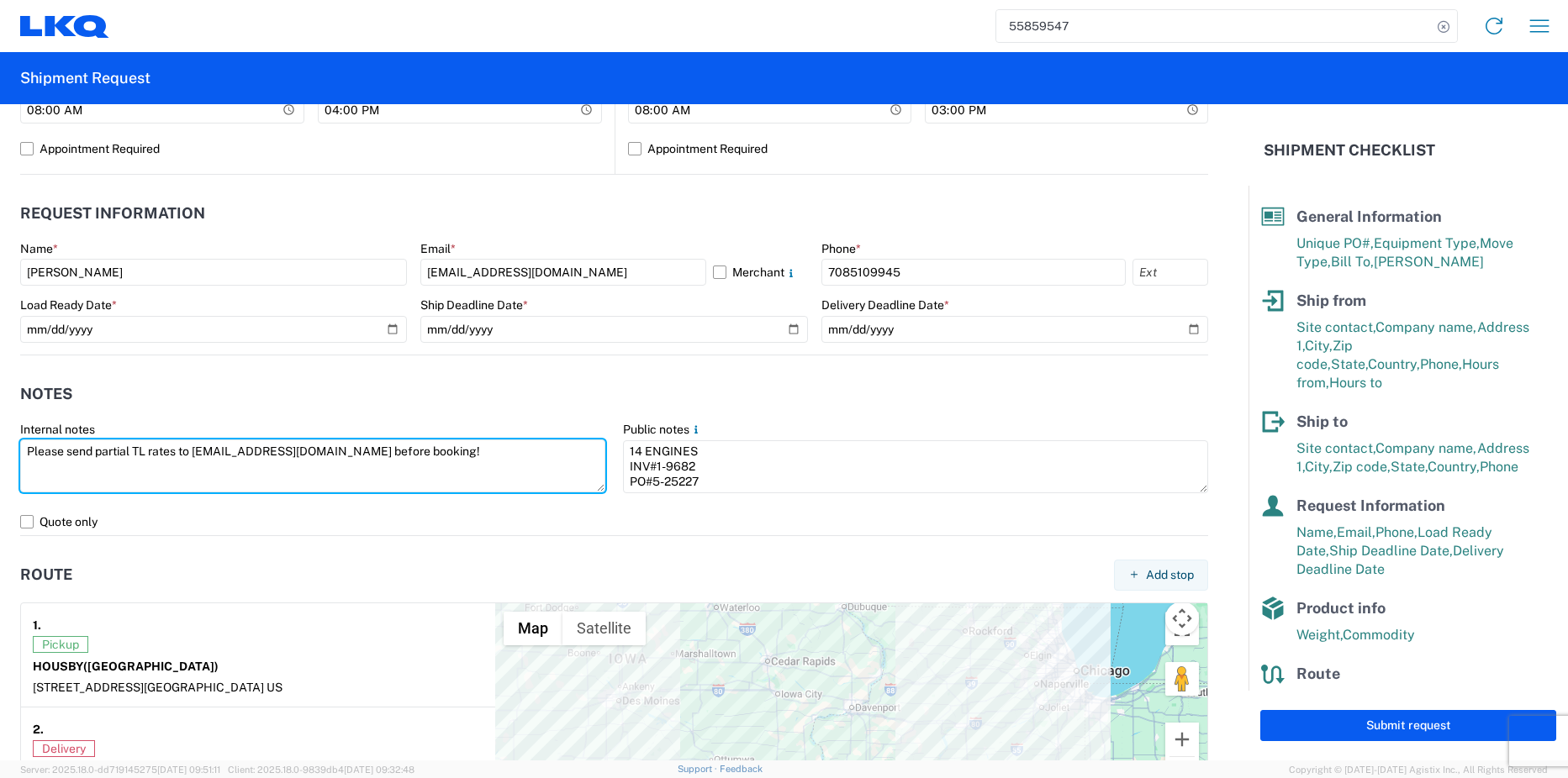
drag, startPoint x: 451, startPoint y: 453, endPoint x: -43, endPoint y: 446, distance: 494.0
click at [0, 446] on html "55859547 Home Shipment request Shipment tracking Shipment Request General Infor…" at bounding box center [784, 389] width 1568 height 778
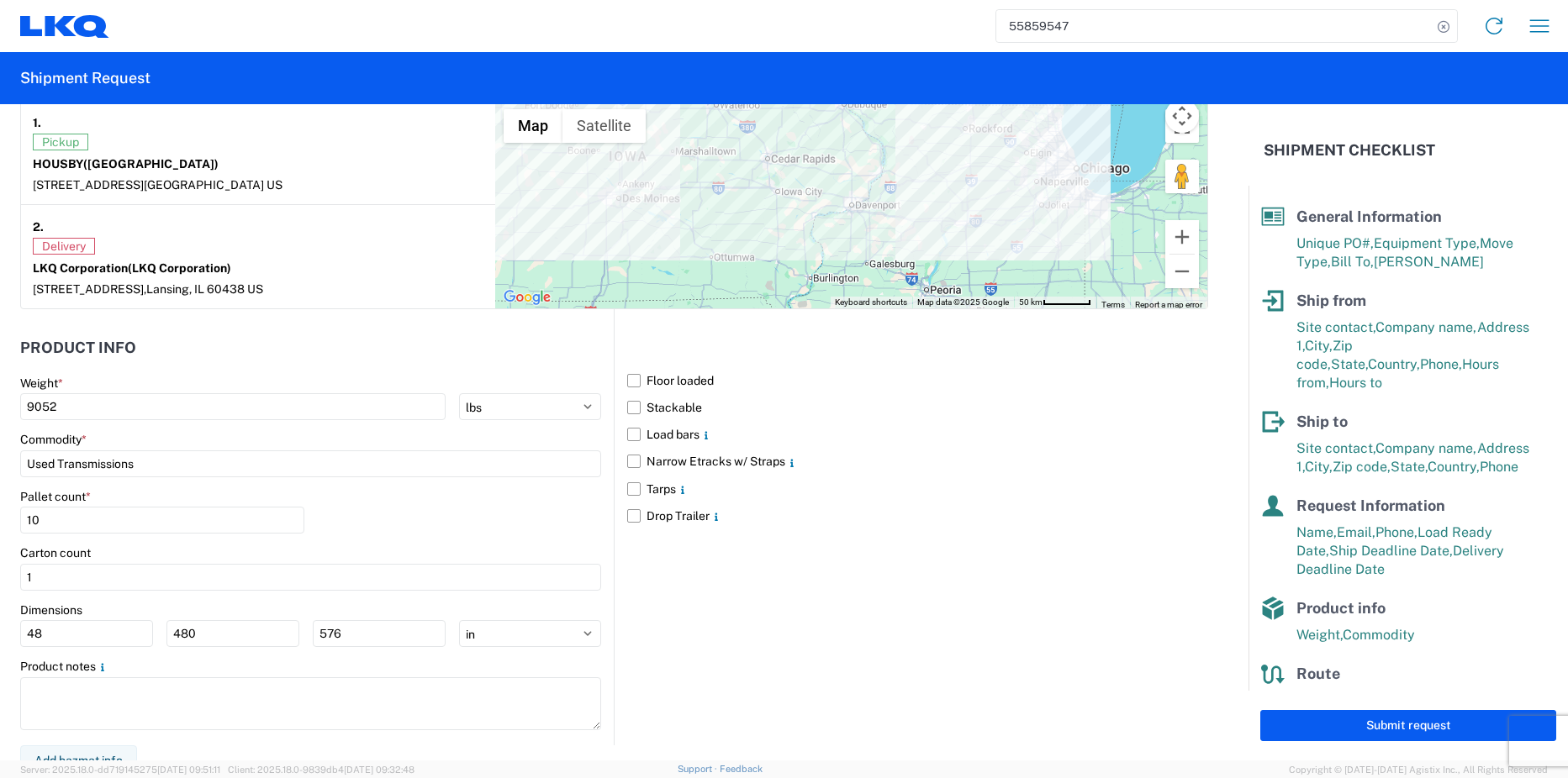
scroll to position [1344, 0]
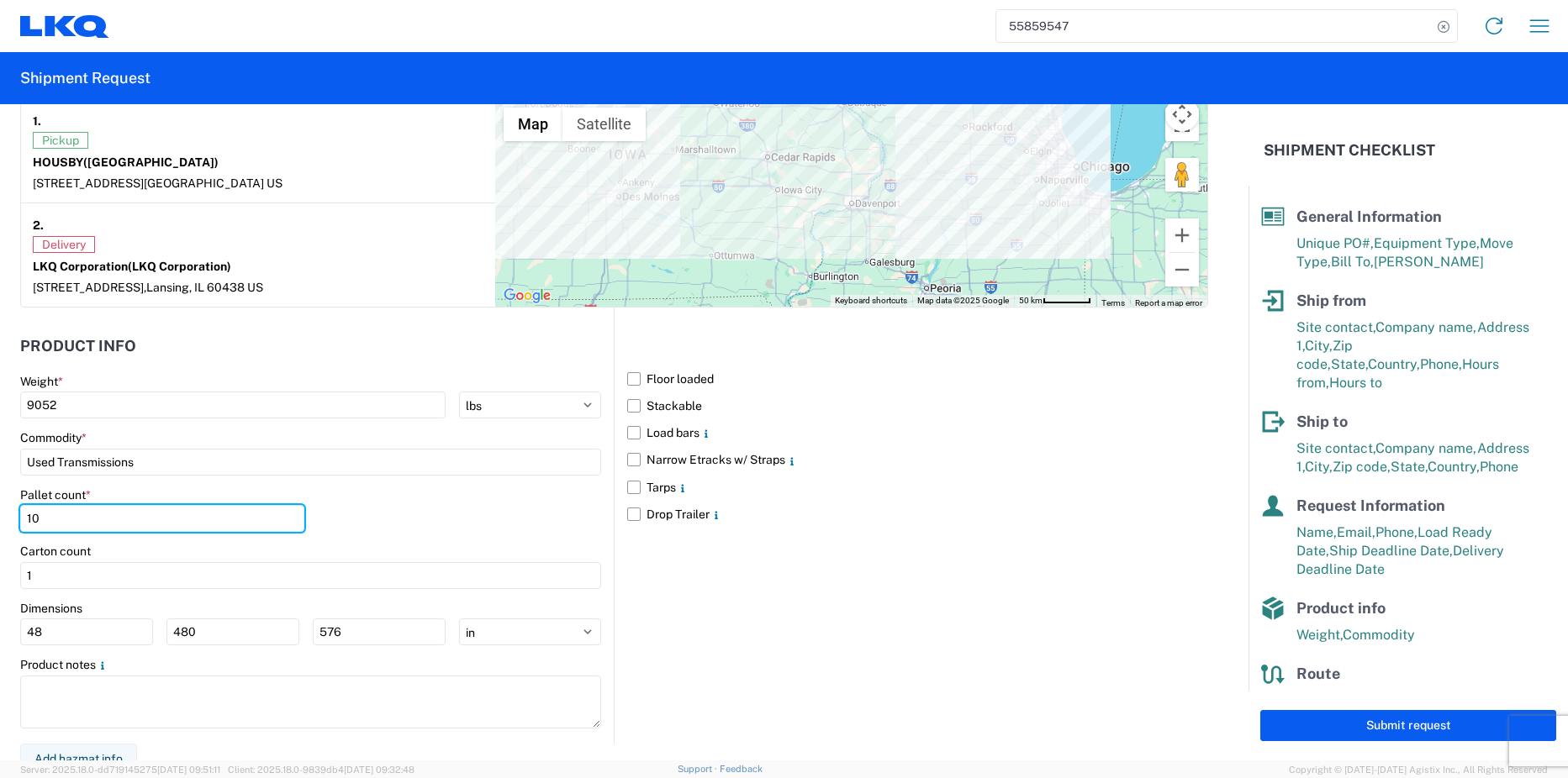
drag, startPoint x: 41, startPoint y: 512, endPoint x: -13, endPoint y: 511, distance: 54.0
click at [0, 511] on html "55859547 Home Shipment request Shipment tracking Shipment Request General Infor…" at bounding box center [784, 389] width 1568 height 778
type input "14"
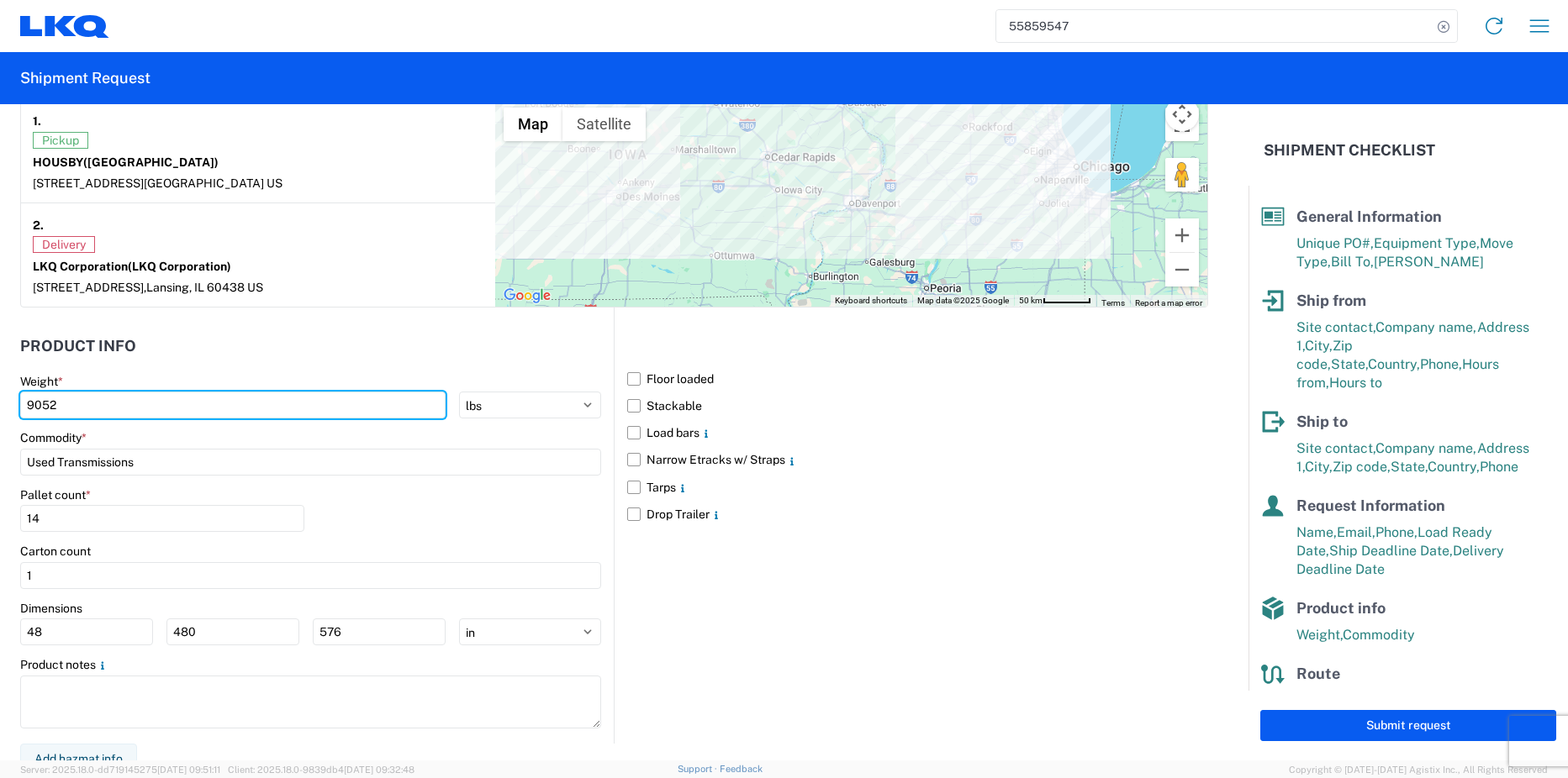
drag, startPoint x: 70, startPoint y: 400, endPoint x: 14, endPoint y: 397, distance: 56.1
click at [14, 397] on form "General Information Template PO# INV#1-9682/PO#5-25227 Equipment Type * Select …" at bounding box center [624, 433] width 1248 height 656
type input "32562"
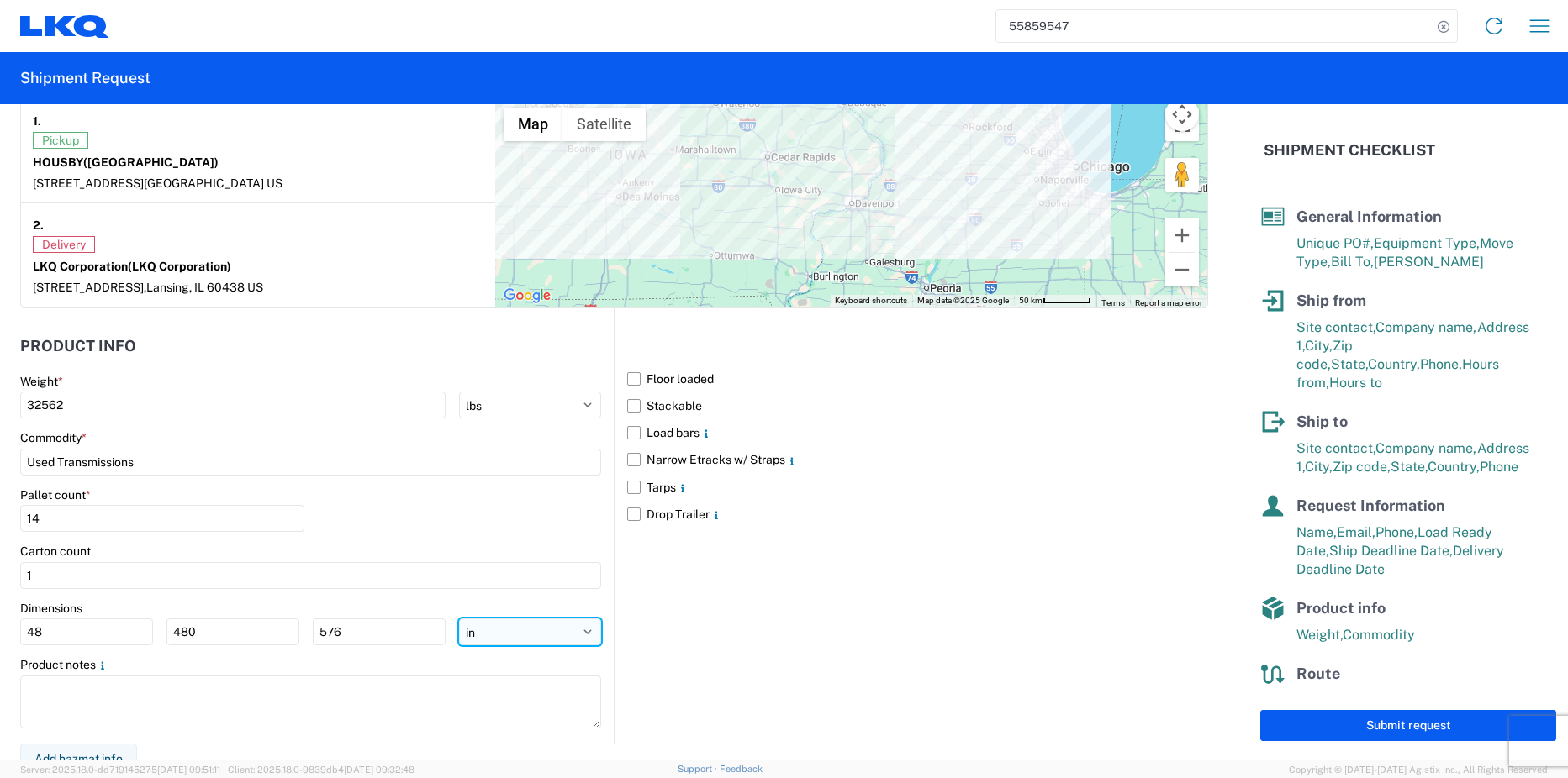
drag, startPoint x: 555, startPoint y: 635, endPoint x: 545, endPoint y: 635, distance: 10.0
click at [554, 635] on select "ft in cm" at bounding box center [530, 631] width 142 height 27
click at [459, 618] on select "ft in cm" at bounding box center [530, 631] width 142 height 27
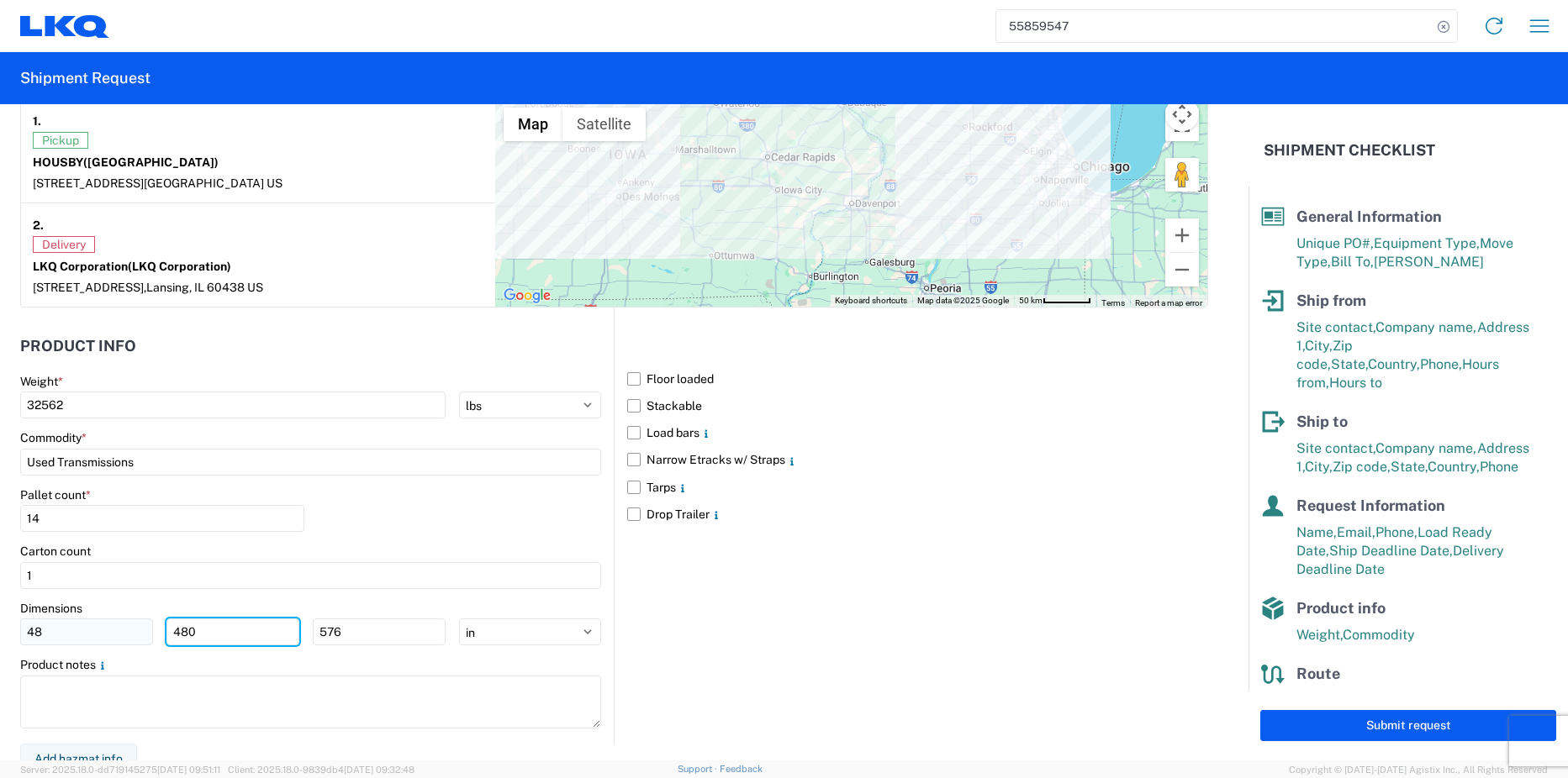
drag, startPoint x: 238, startPoint y: 636, endPoint x: 149, endPoint y: 634, distance: 89.0
click at [154, 636] on div "48 480 576" at bounding box center [232, 631] width 425 height 27
type input "40"
type input "48"
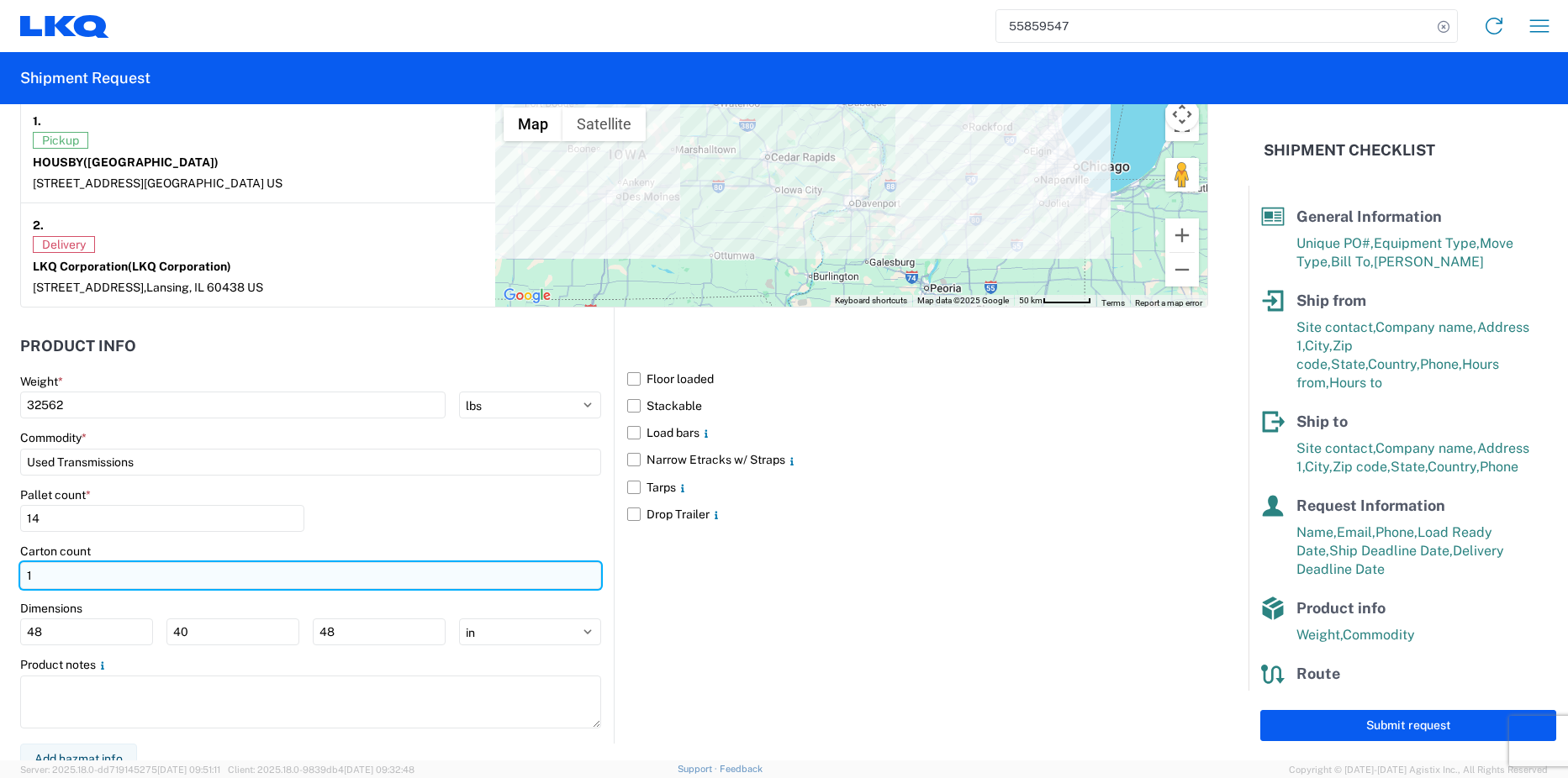
click at [68, 578] on input "1" at bounding box center [310, 575] width 581 height 27
type input "14"
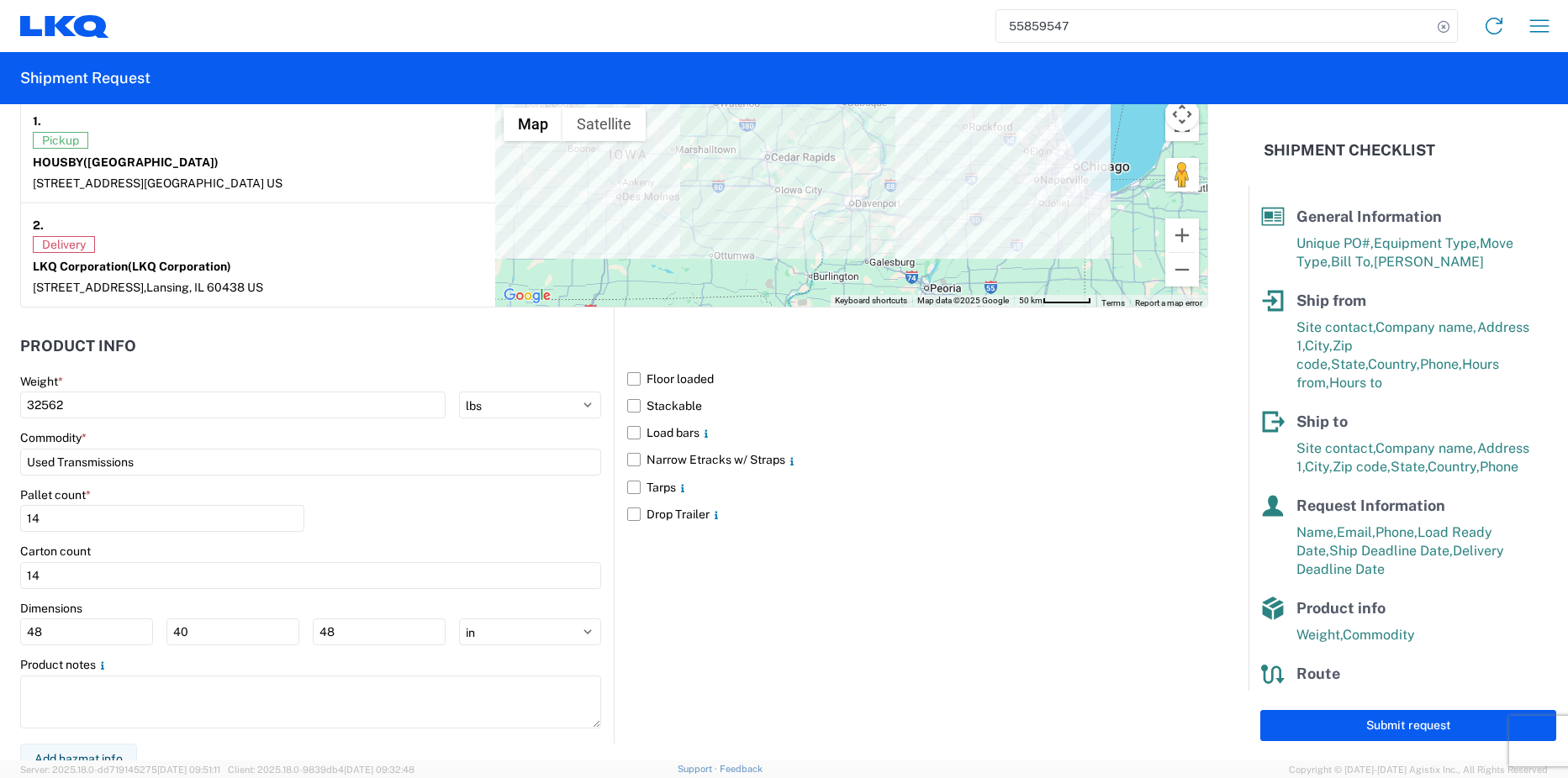
click at [738, 572] on div "Floor loaded Stackable Load bars Narrow Etracks w/ Straps Tarps Drop Trailer" at bounding box center [911, 525] width 594 height 436
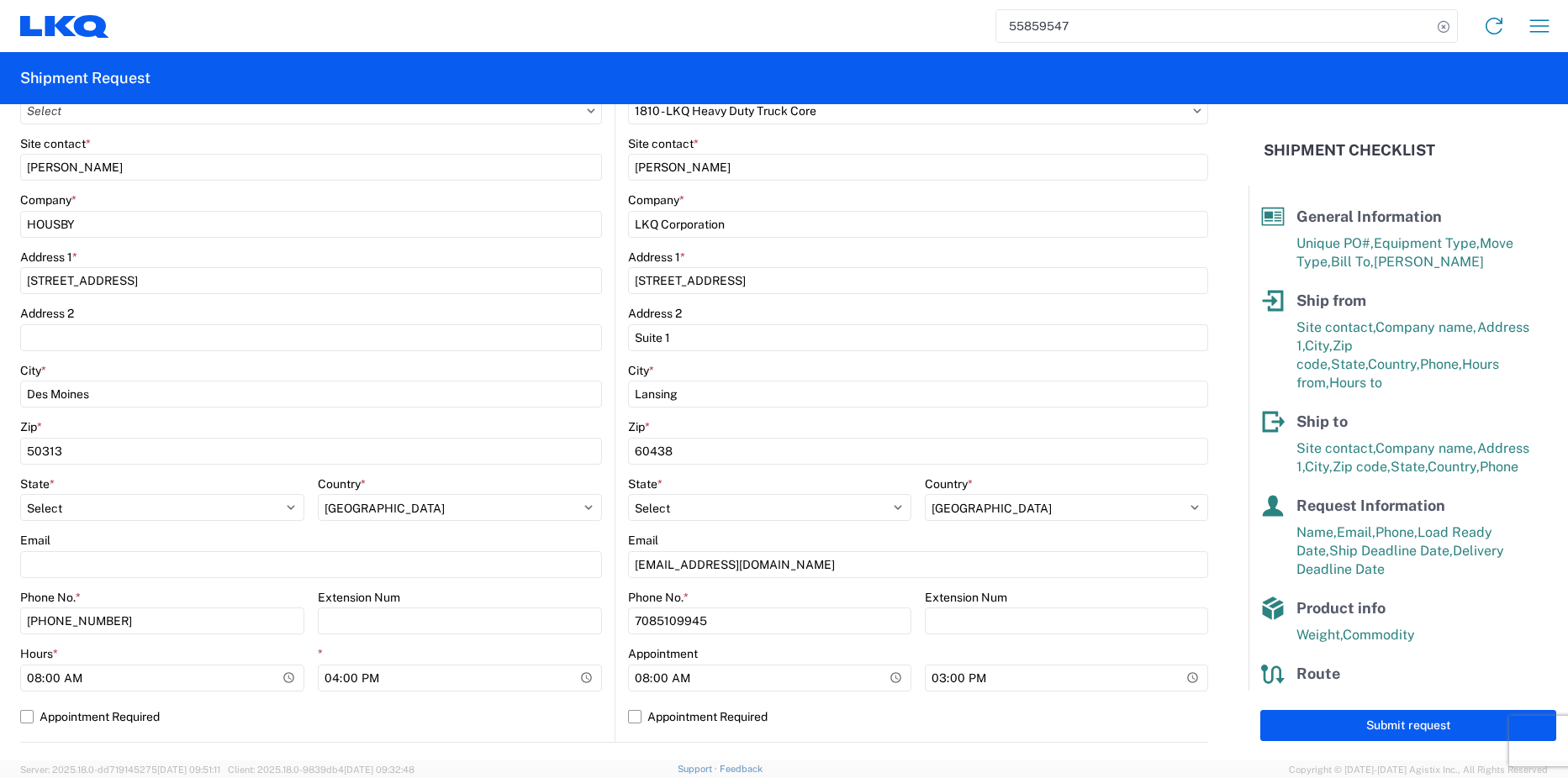
scroll to position [421, 0]
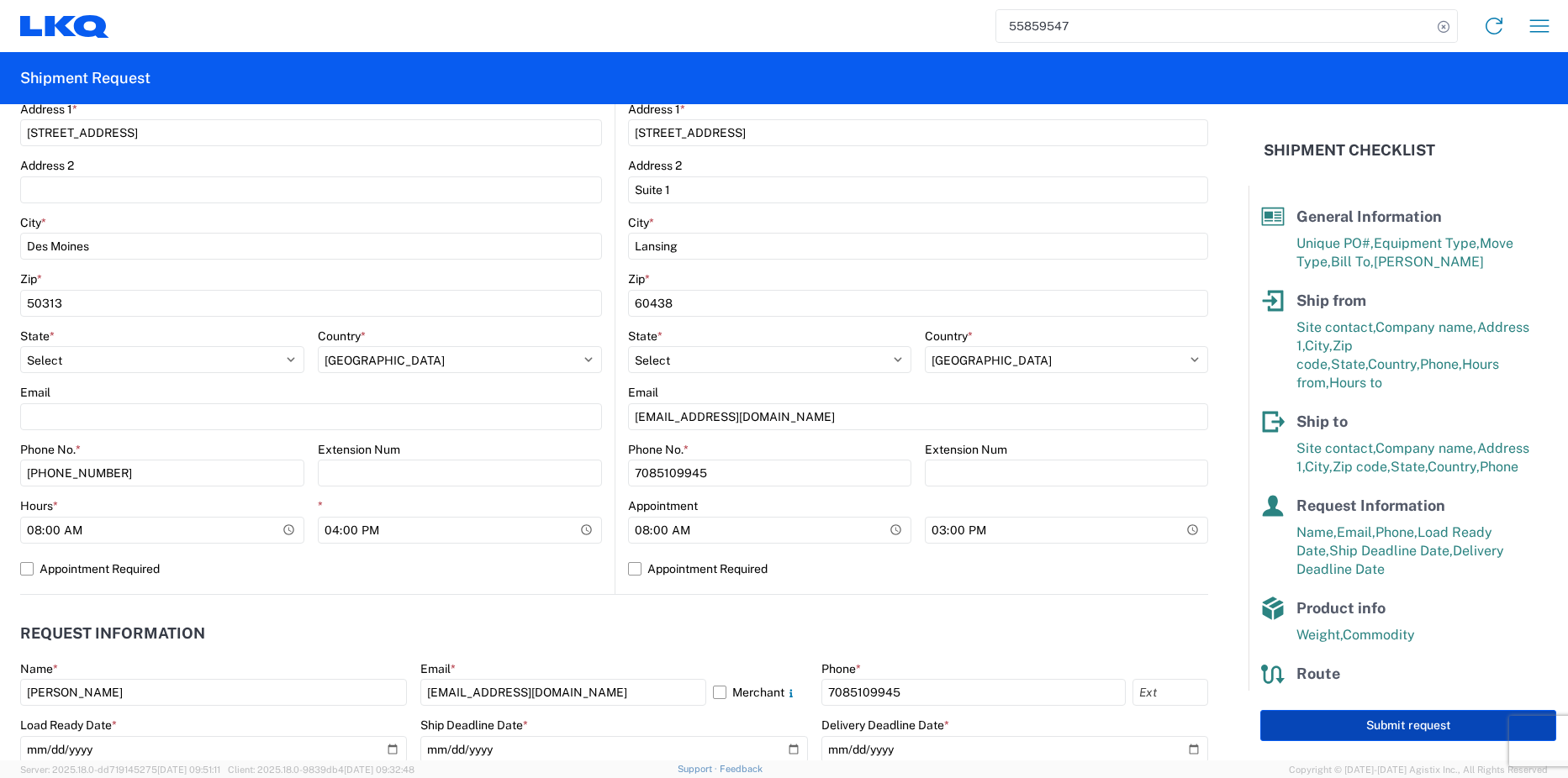
click at [1365, 726] on button "Submit request" at bounding box center [1408, 725] width 296 height 31
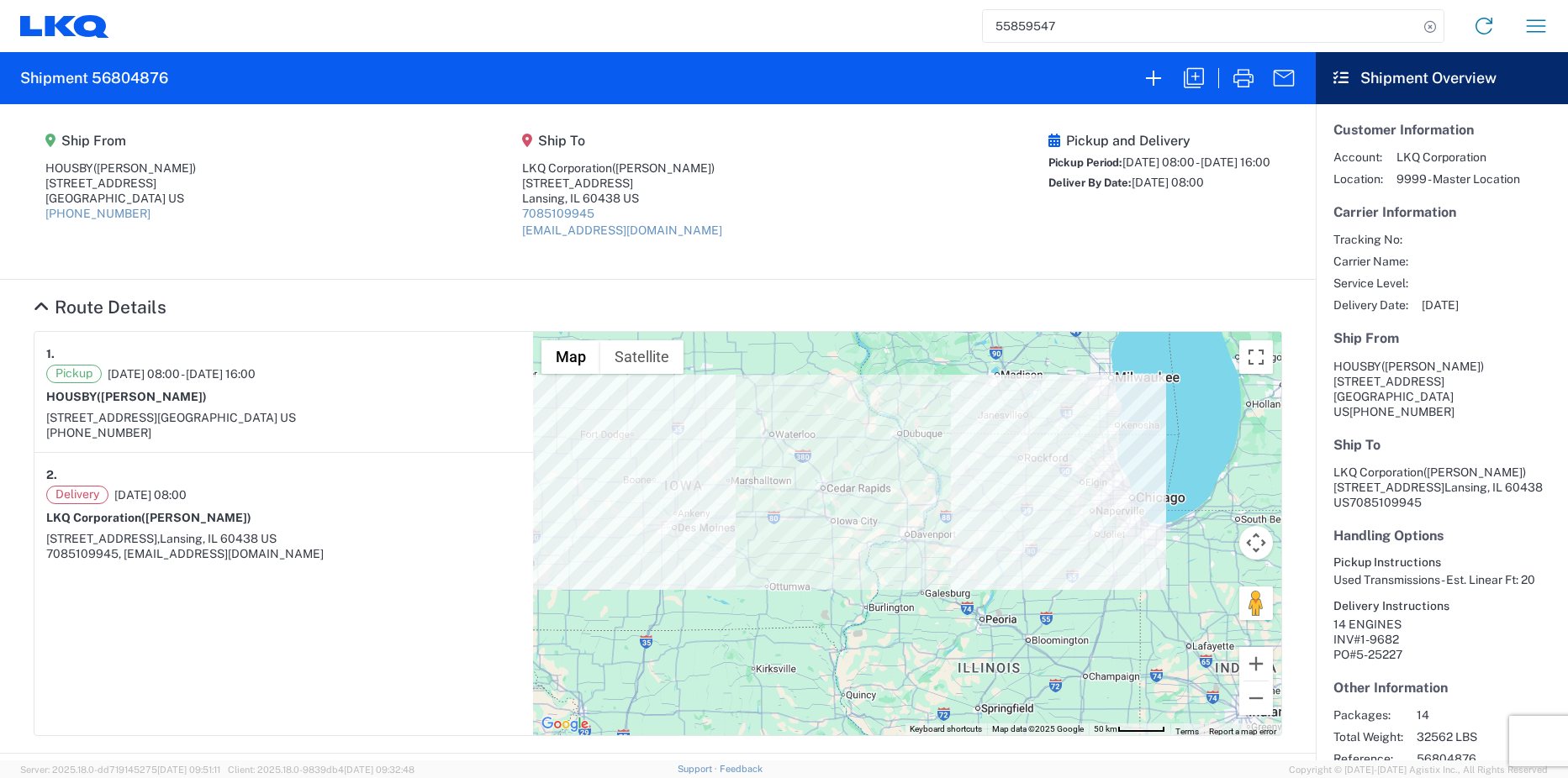
click at [137, 82] on h2 "Shipment 56804876" at bounding box center [93, 78] width 148 height 20
copy h2 "56804876"
